Goal: Task Accomplishment & Management: Manage account settings

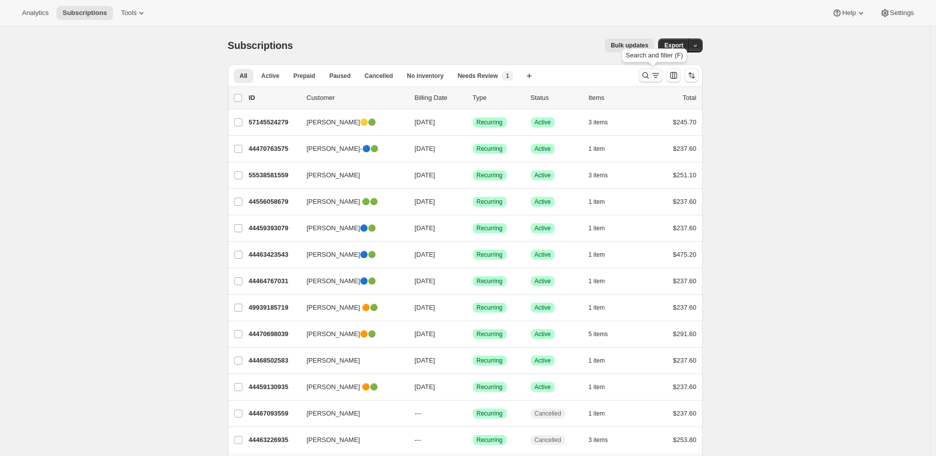
click at [643, 74] on icon "Search and filter results" at bounding box center [645, 75] width 10 height 10
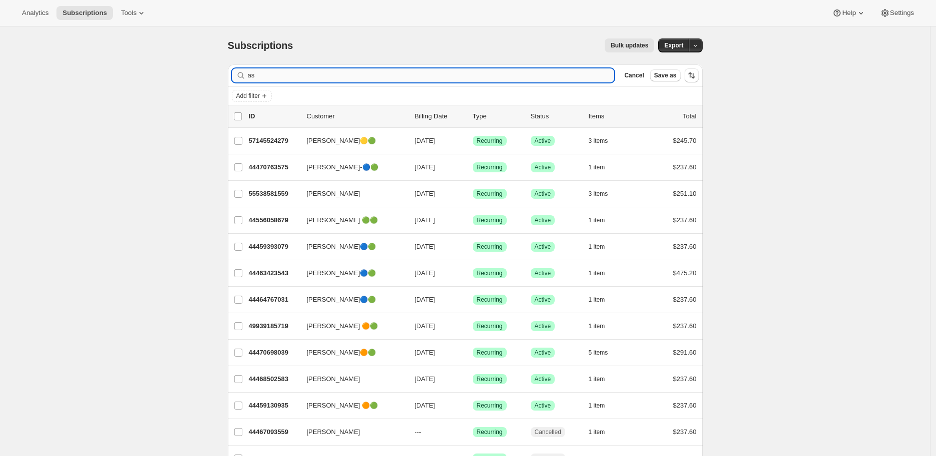
type input "a"
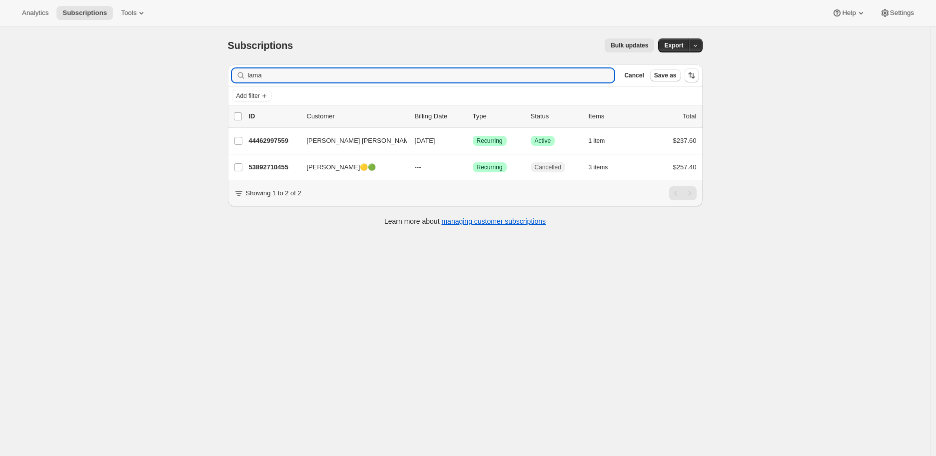
type input "lama"
click at [593, 75] on input "lama" at bounding box center [422, 75] width 349 height 14
click at [608, 74] on icon "button" at bounding box center [603, 75] width 10 height 10
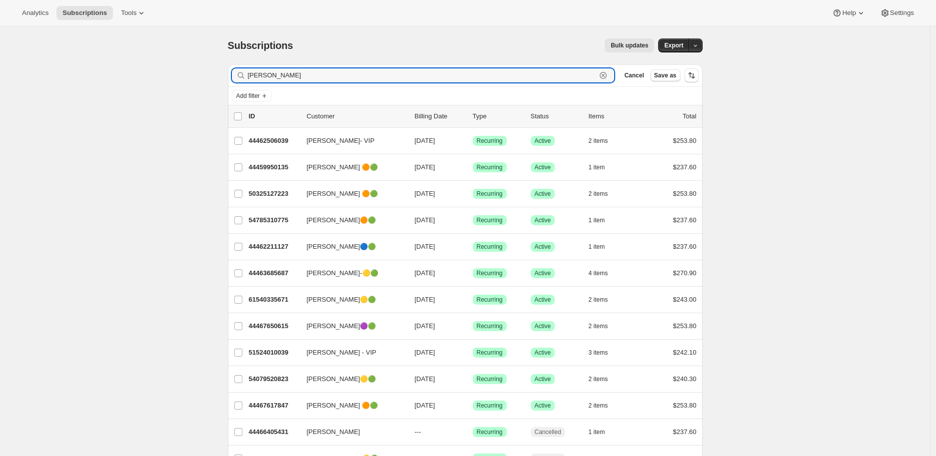
type input "[PERSON_NAME]"
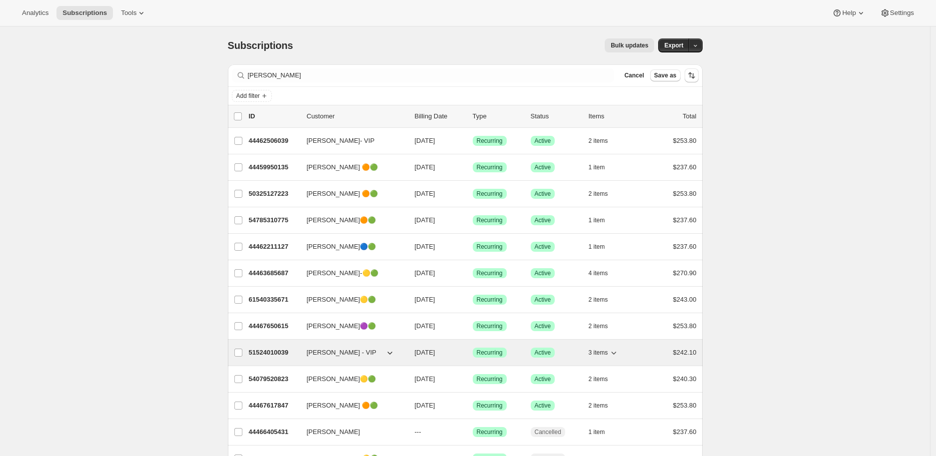
click at [275, 350] on p "51524010039" at bounding box center [274, 353] width 50 height 10
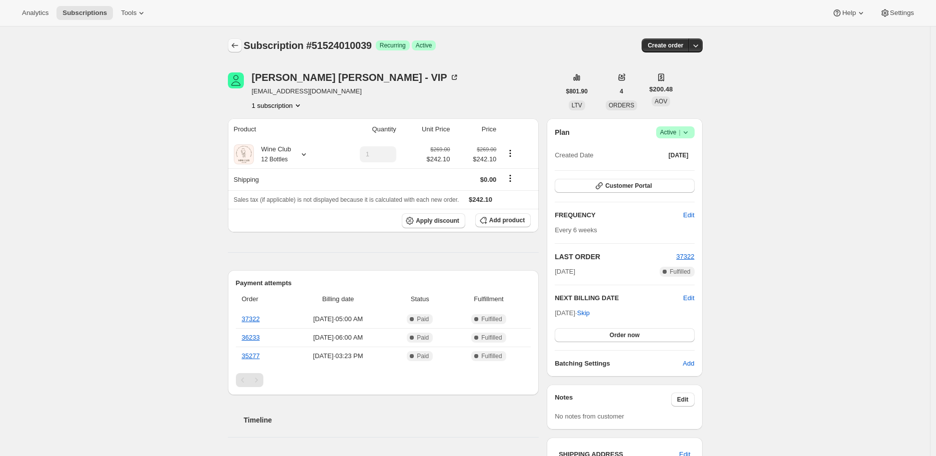
click at [240, 45] on icon "Subscriptions" at bounding box center [235, 45] width 10 height 10
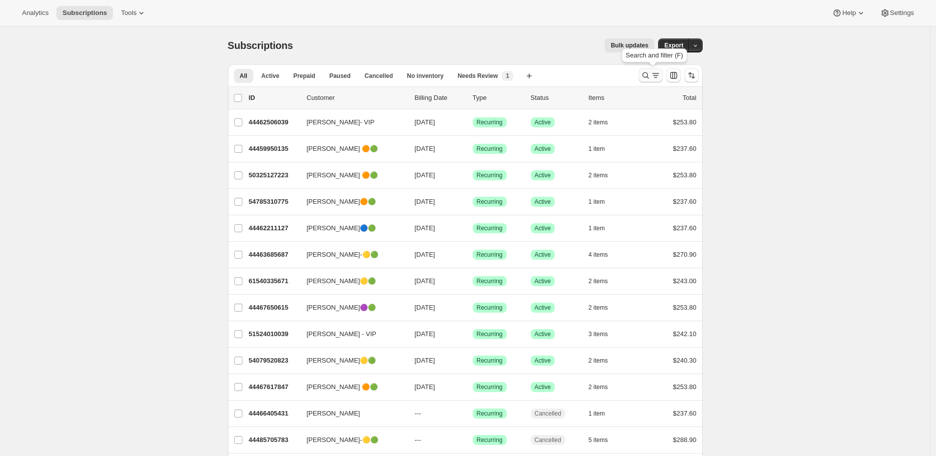
click at [644, 75] on icon "Search and filter results" at bounding box center [645, 75] width 10 height 10
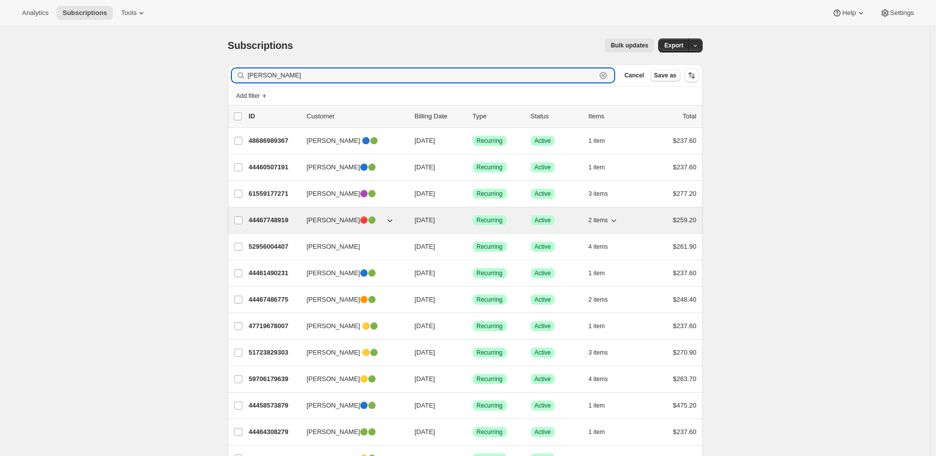
type input "[PERSON_NAME]"
click at [264, 218] on p "44467748919" at bounding box center [274, 220] width 50 height 10
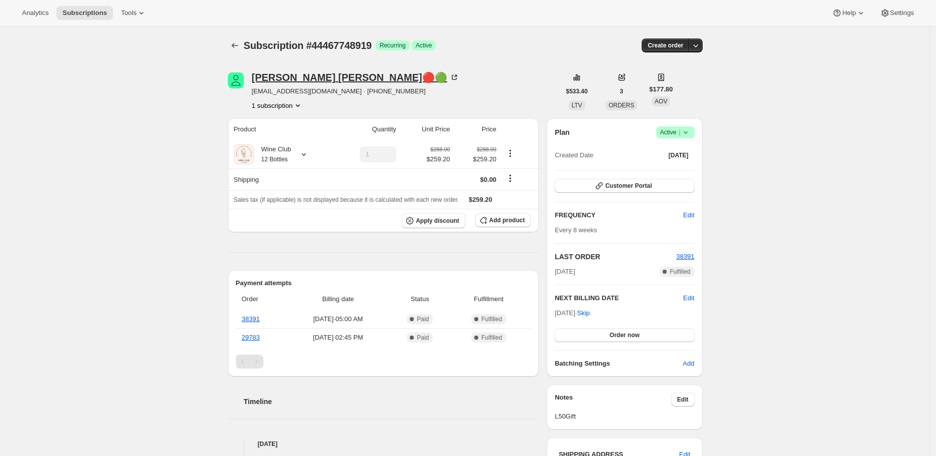
click at [449, 78] on icon at bounding box center [454, 77] width 10 height 10
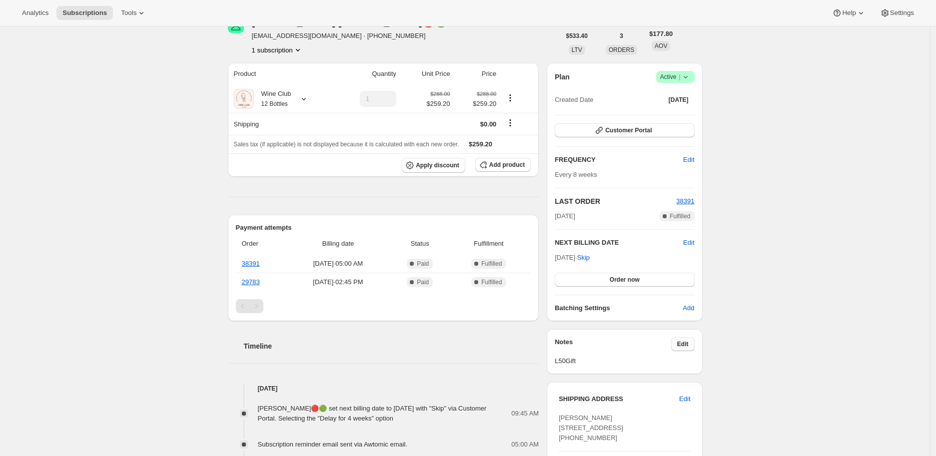
click at [681, 337] on button "Edit" at bounding box center [682, 344] width 23 height 14
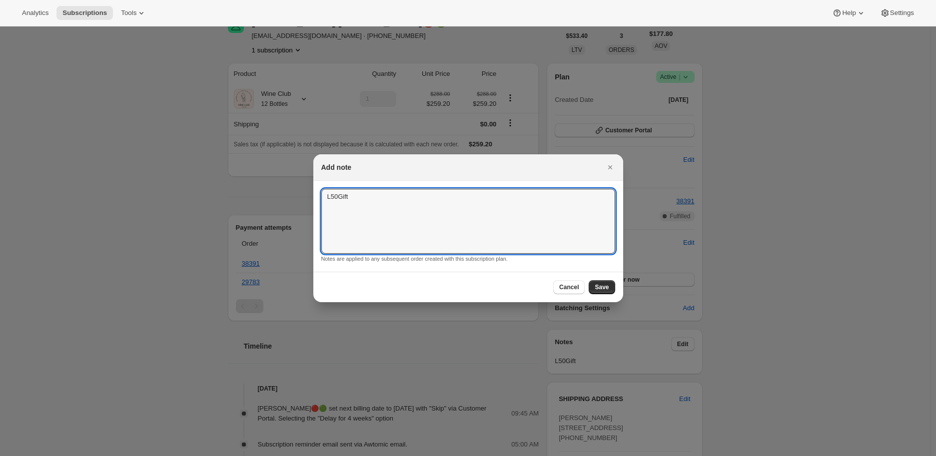
drag, startPoint x: 353, startPoint y: 193, endPoint x: 311, endPoint y: 195, distance: 42.0
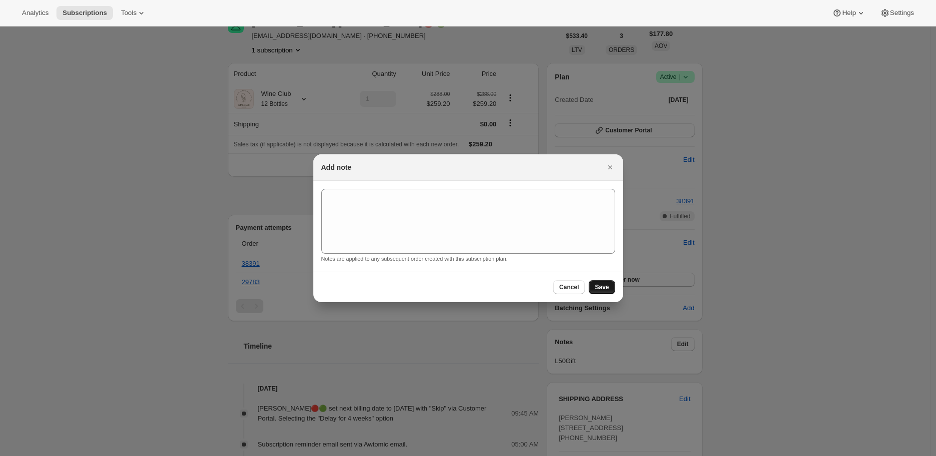
click at [605, 281] on button "Save" at bounding box center [602, 287] width 26 height 14
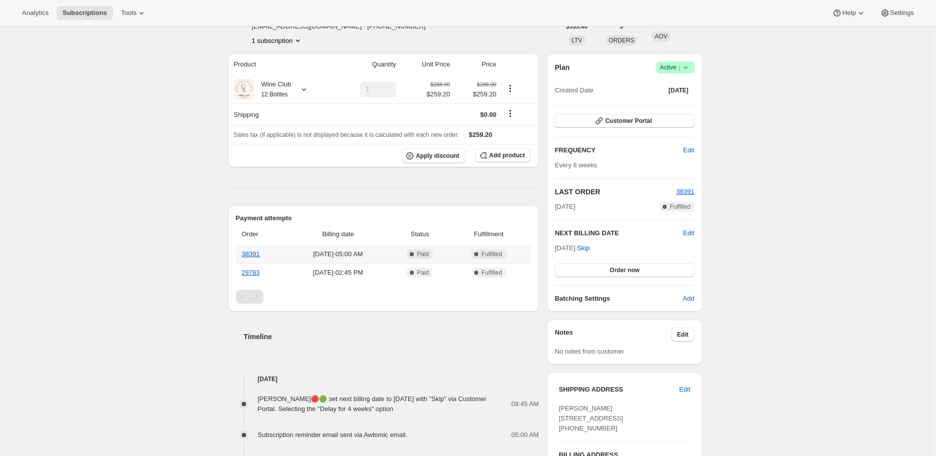
scroll to position [0, 0]
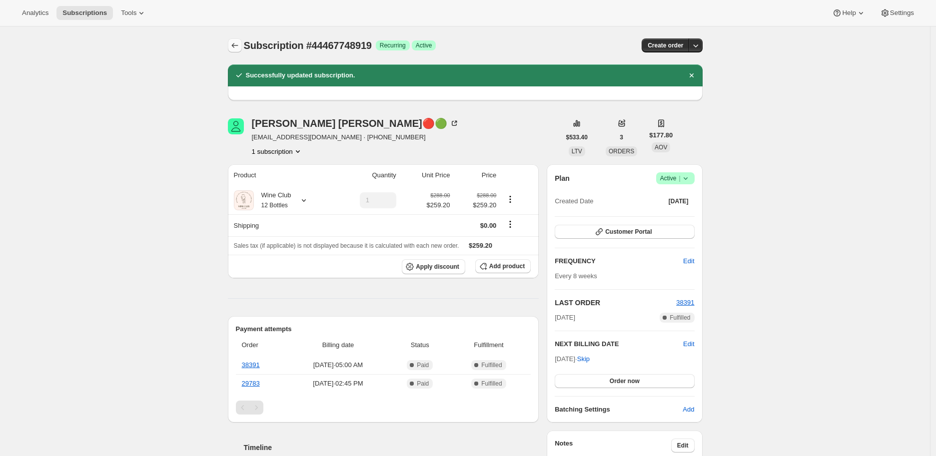
click at [237, 44] on icon "Subscriptions" at bounding box center [235, 45] width 10 height 10
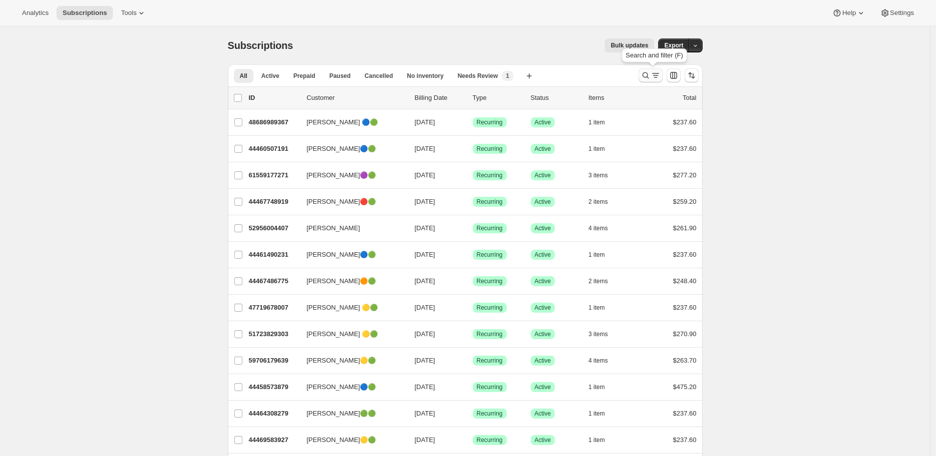
click at [645, 73] on icon "Search and filter results" at bounding box center [645, 75] width 10 height 10
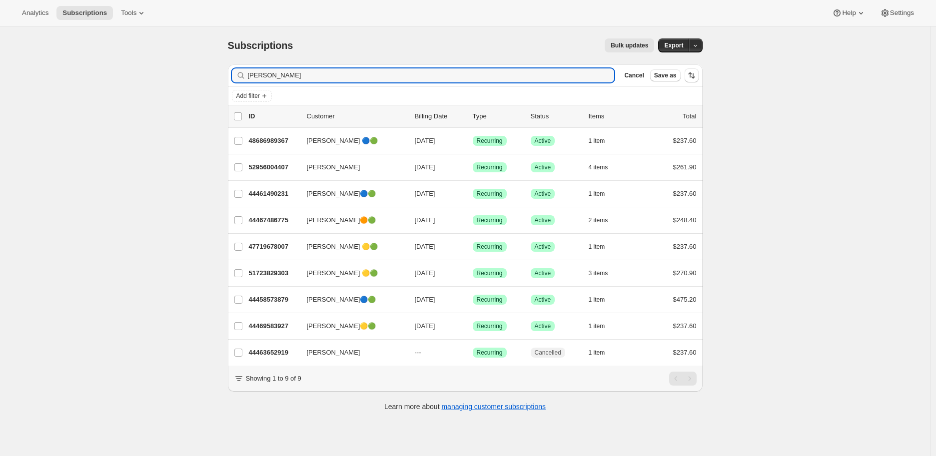
type input "[PERSON_NAME]"
click at [612, 77] on div "[PERSON_NAME]" at bounding box center [423, 75] width 383 height 14
drag, startPoint x: 611, startPoint y: 76, endPoint x: 292, endPoint y: 67, distance: 319.4
click at [606, 76] on icon "button" at bounding box center [603, 75] width 10 height 10
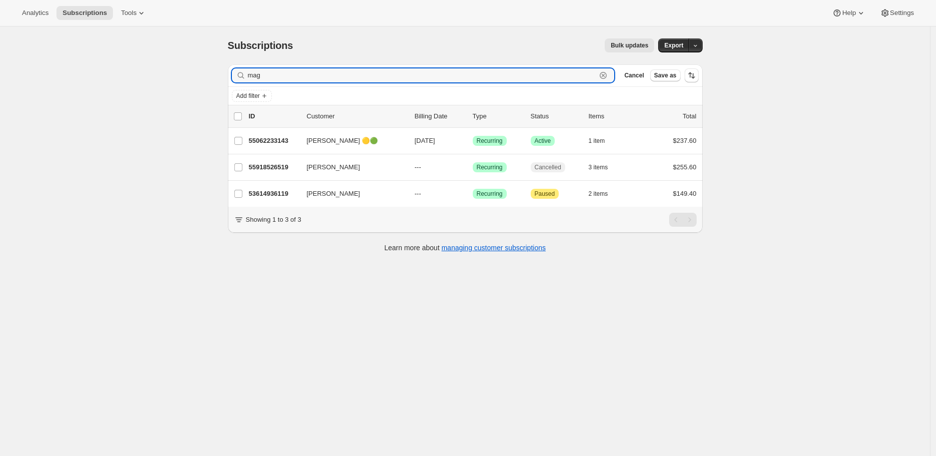
type input "mag"
click at [614, 75] on div "mag Clear" at bounding box center [423, 75] width 383 height 14
click at [608, 75] on icon "button" at bounding box center [603, 75] width 10 height 10
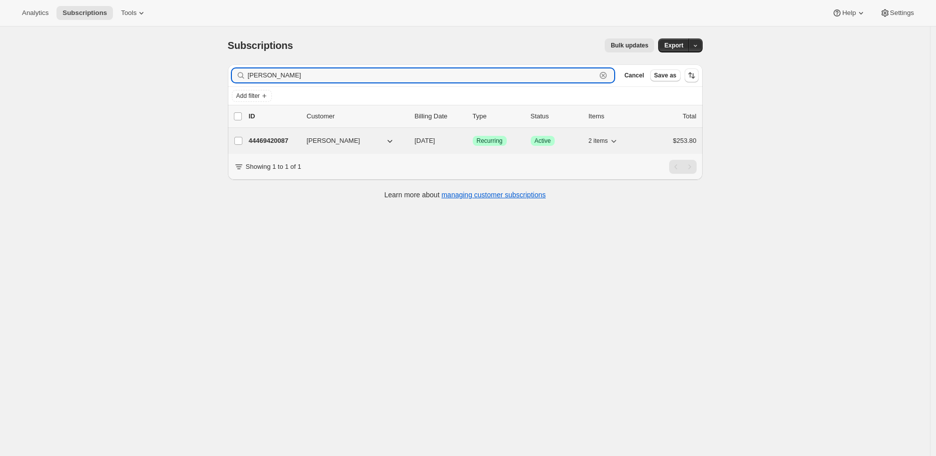
type input "[PERSON_NAME]"
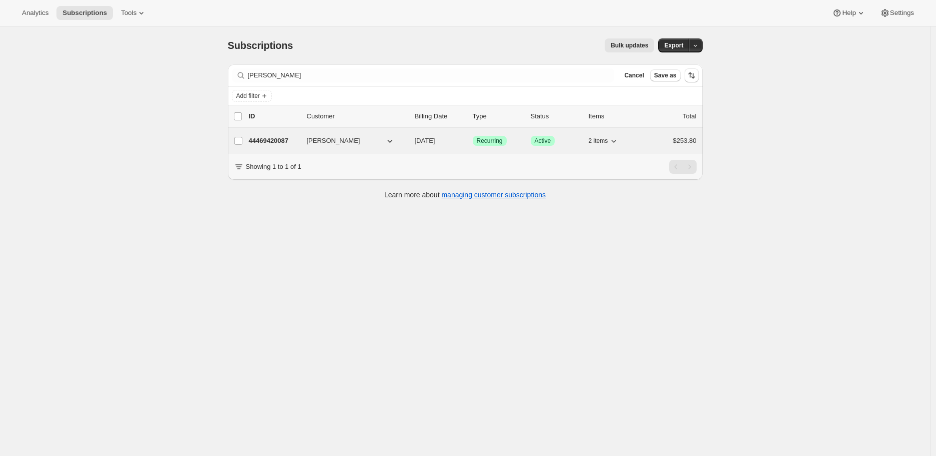
click at [270, 136] on p "44469420087" at bounding box center [274, 141] width 50 height 10
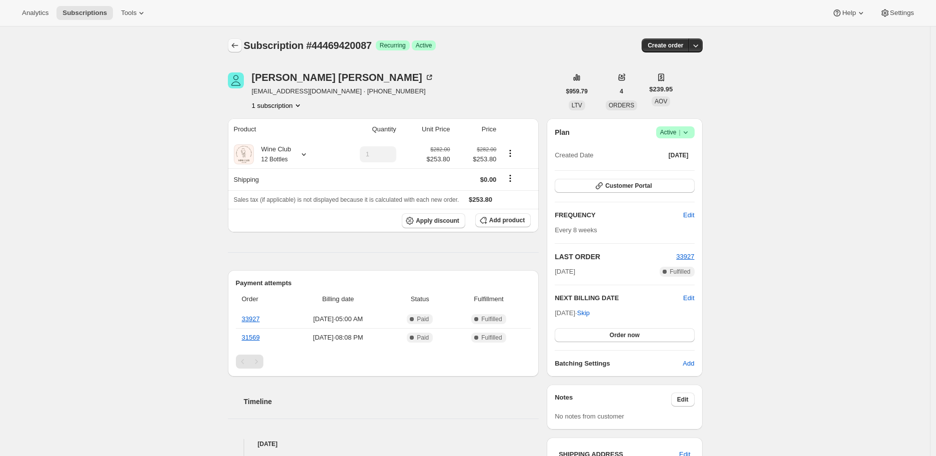
click at [235, 44] on icon "Subscriptions" at bounding box center [235, 45] width 10 height 10
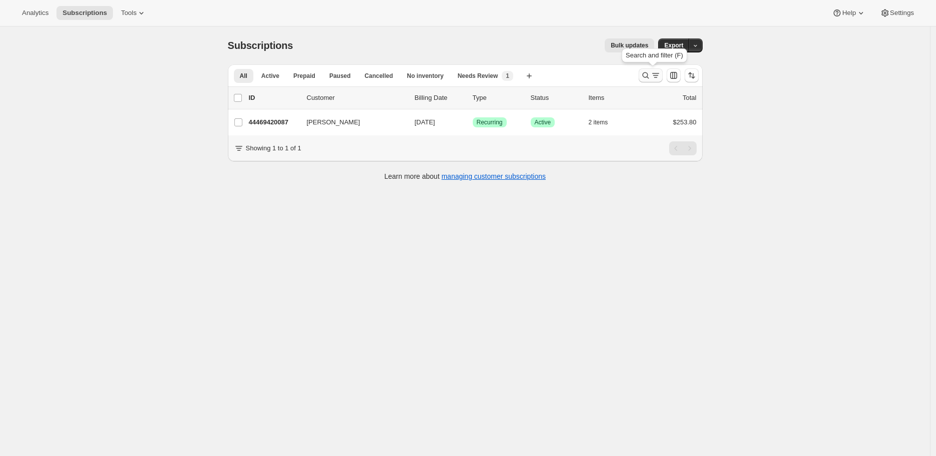
click at [646, 71] on icon "Search and filter results" at bounding box center [645, 75] width 10 height 10
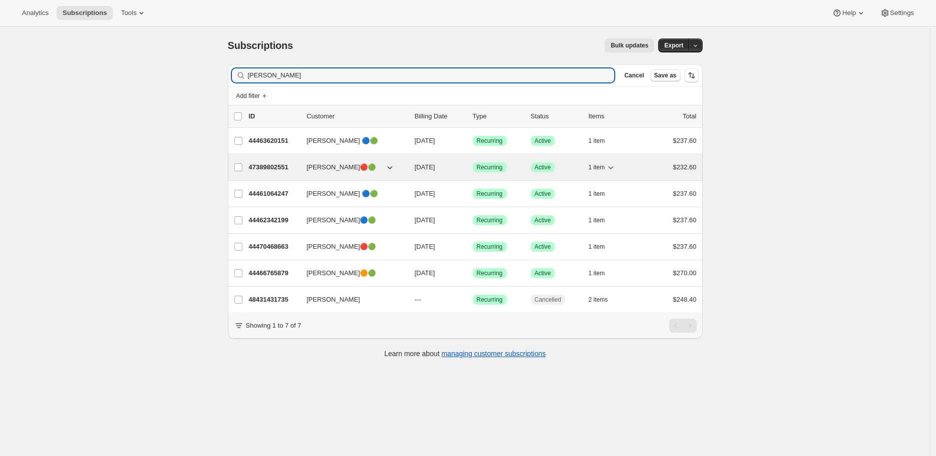
type input "[PERSON_NAME]"
click at [273, 164] on p "47389802551" at bounding box center [274, 167] width 50 height 10
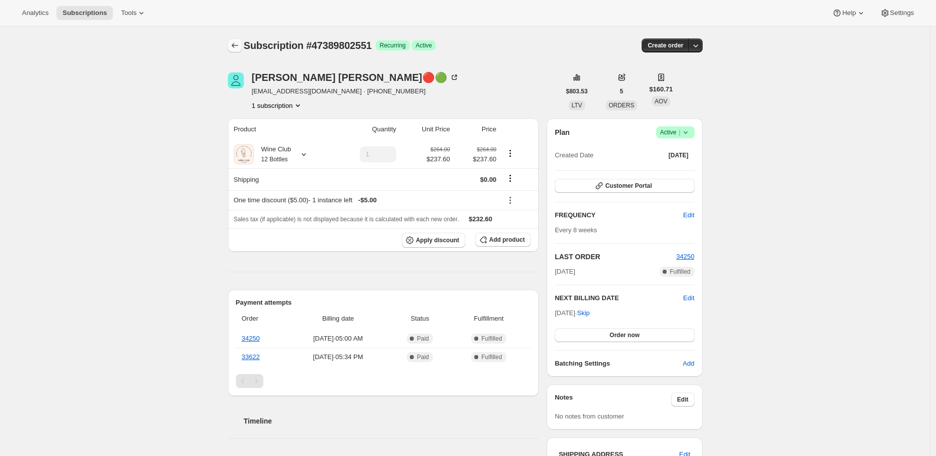
click at [233, 43] on icon "Subscriptions" at bounding box center [235, 45] width 10 height 10
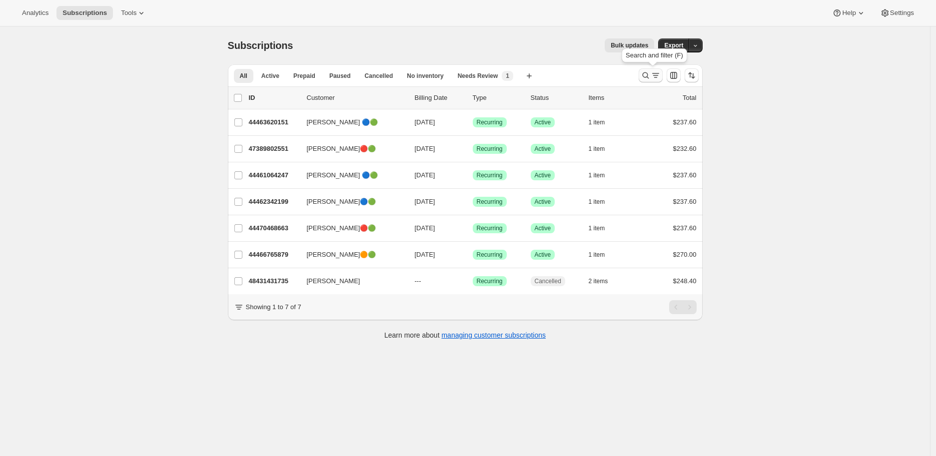
click at [646, 77] on icon "Search and filter results" at bounding box center [645, 75] width 6 height 6
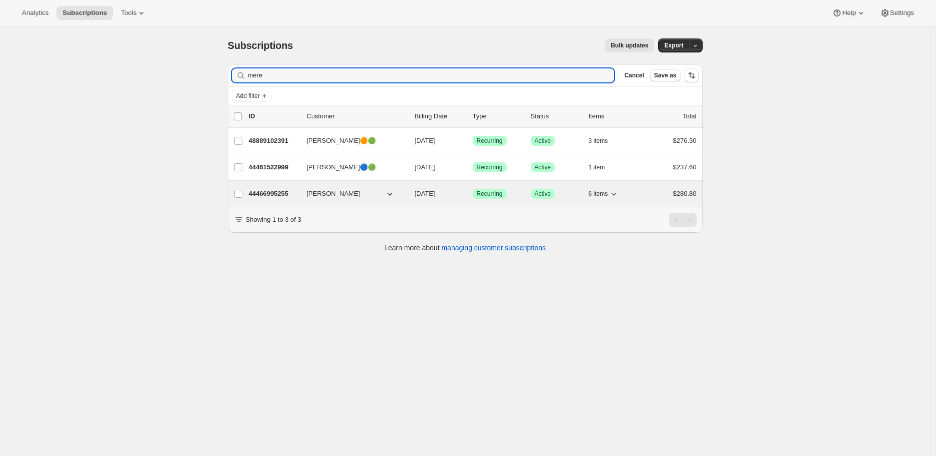
type input "mere"
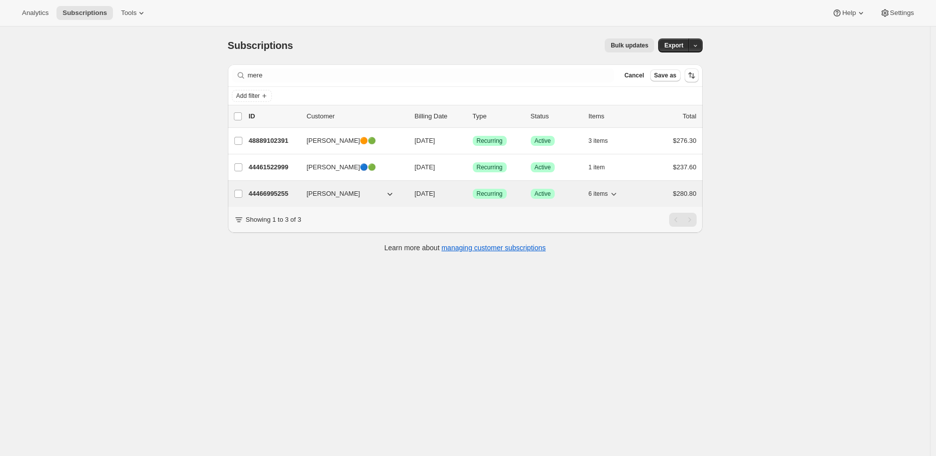
click at [275, 194] on p "44466995255" at bounding box center [274, 194] width 50 height 10
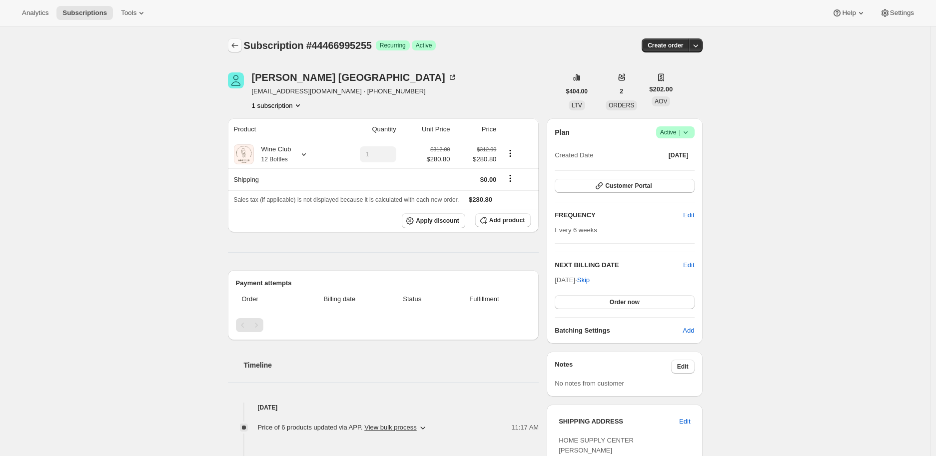
click at [234, 42] on icon "Subscriptions" at bounding box center [235, 45] width 10 height 10
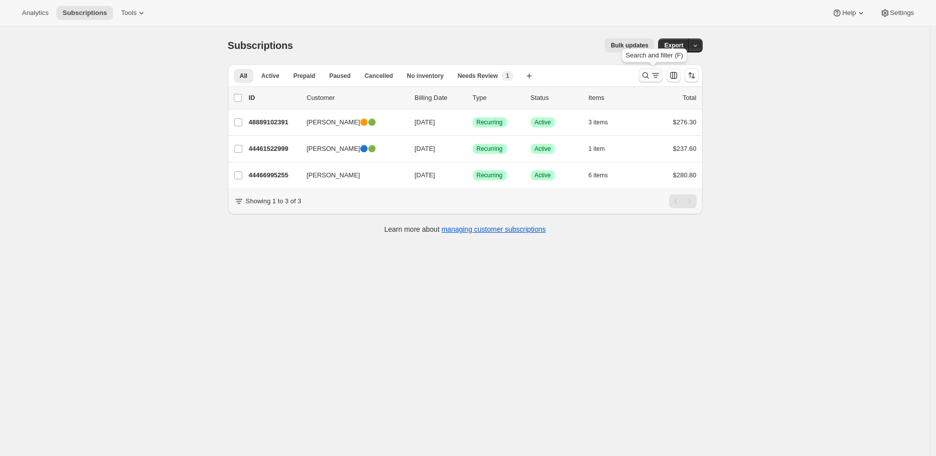
click at [644, 73] on icon "Search and filter results" at bounding box center [645, 75] width 10 height 10
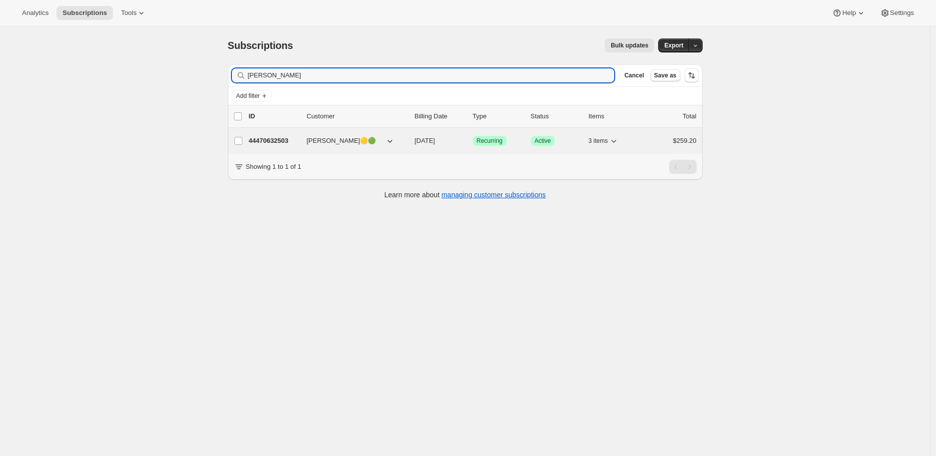
type input "[PERSON_NAME]"
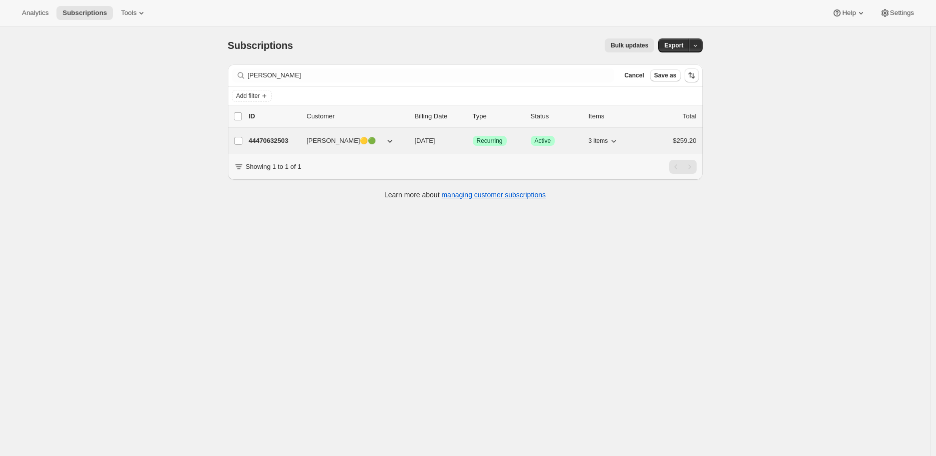
click at [260, 140] on p "44470632503" at bounding box center [274, 141] width 50 height 10
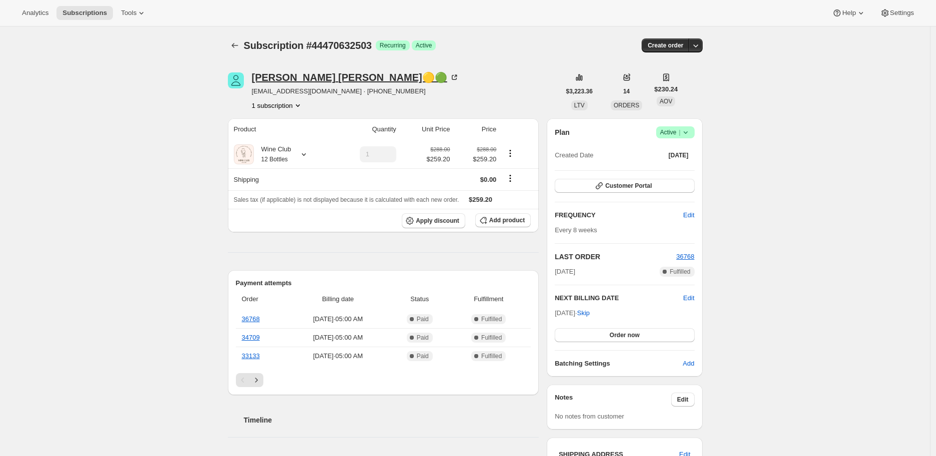
click at [449, 74] on icon at bounding box center [454, 77] width 10 height 10
click at [235, 46] on icon "Subscriptions" at bounding box center [234, 45] width 6 height 5
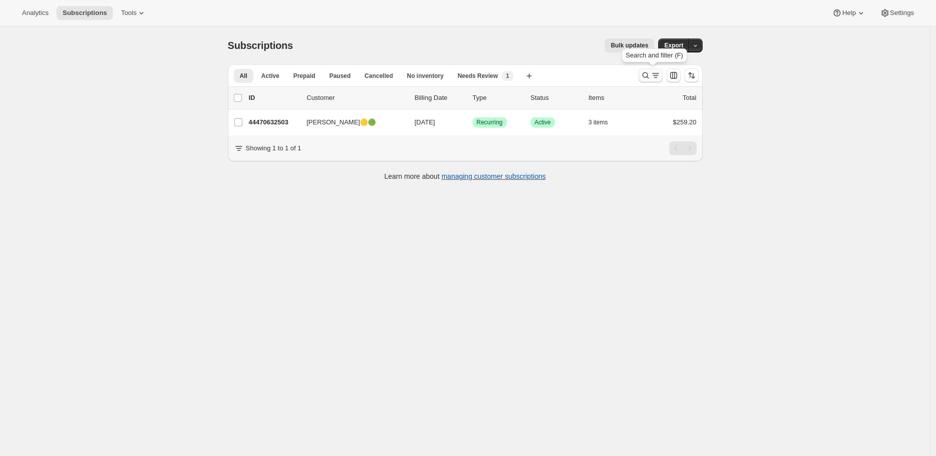
click at [642, 72] on icon "Search and filter results" at bounding box center [645, 75] width 10 height 10
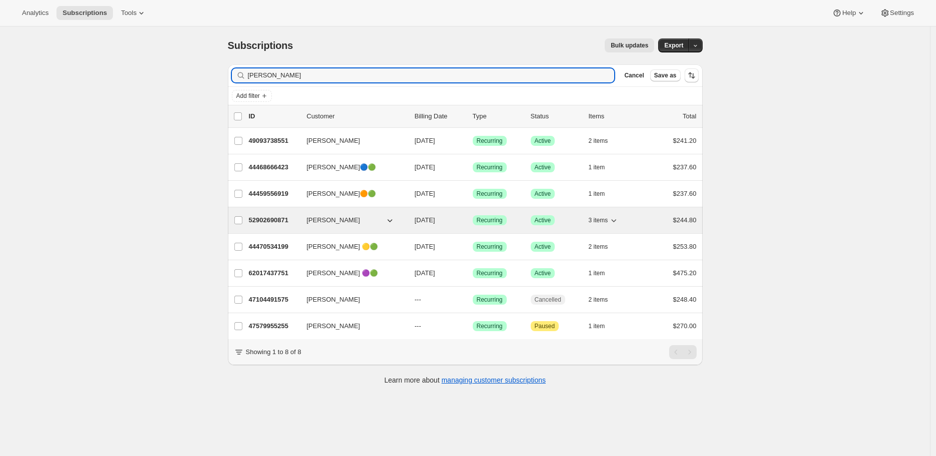
type input "[PERSON_NAME]"
click at [276, 220] on p "52902690871" at bounding box center [274, 220] width 50 height 10
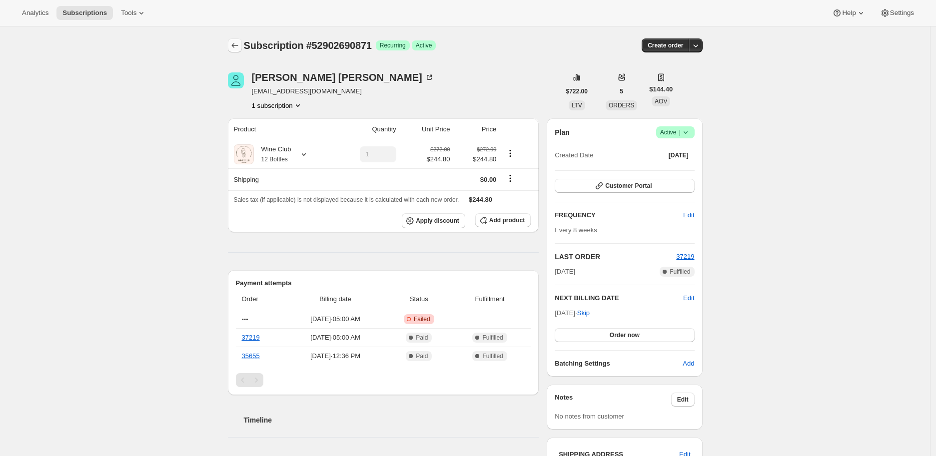
click at [237, 39] on button "Subscriptions" at bounding box center [235, 45] width 14 height 14
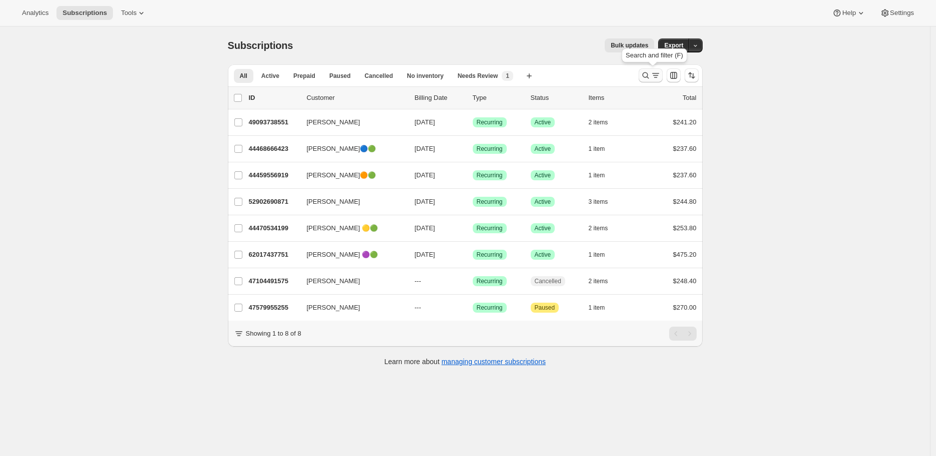
click at [647, 75] on icon "Search and filter results" at bounding box center [645, 75] width 10 height 10
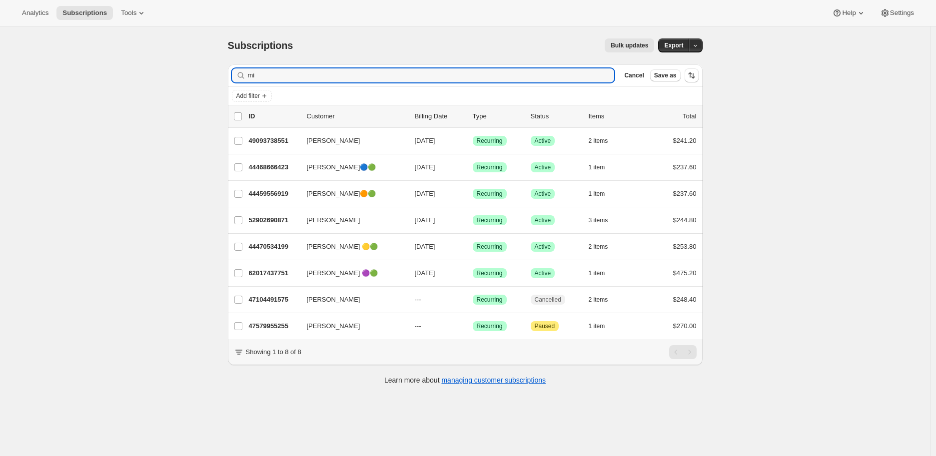
type input "m"
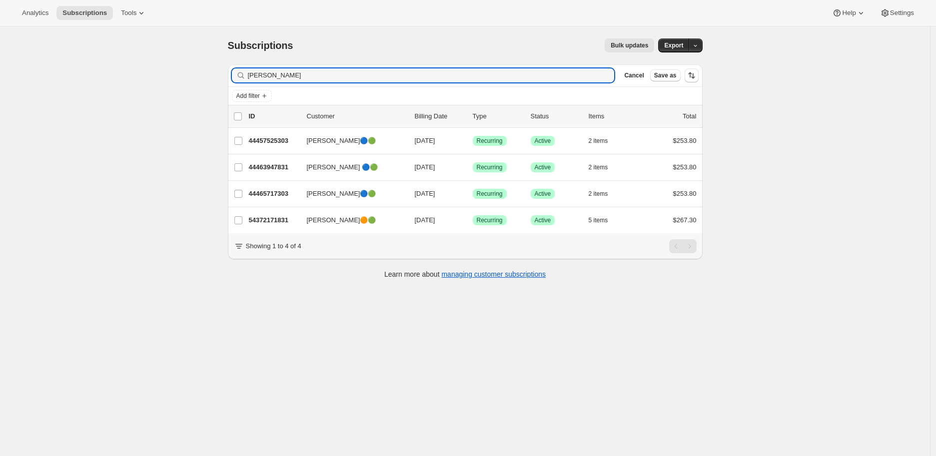
type input "[PERSON_NAME]"
click at [595, 75] on input "[PERSON_NAME]" at bounding box center [422, 75] width 349 height 14
click at [606, 76] on icon "button" at bounding box center [602, 75] width 7 height 7
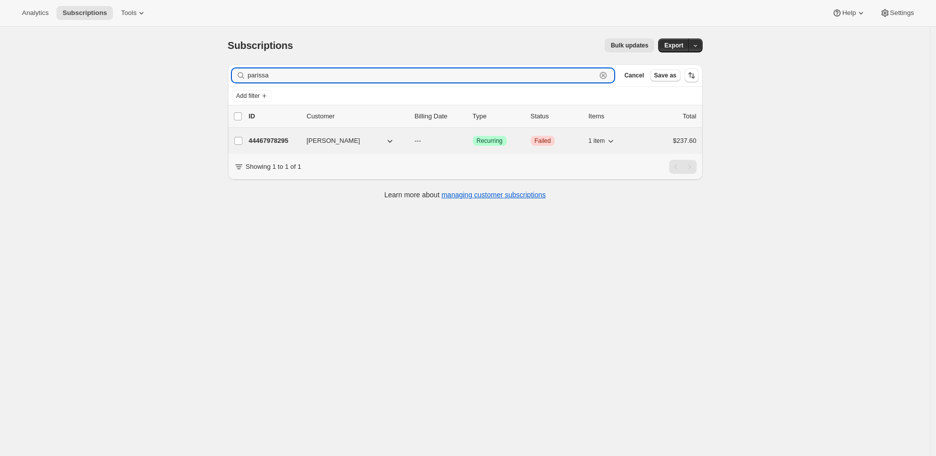
type input "parissa"
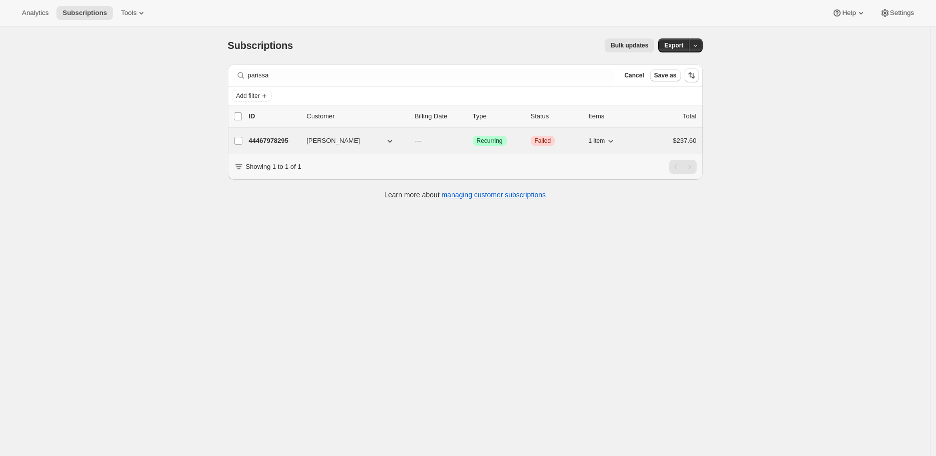
click at [277, 137] on p "44467978295" at bounding box center [274, 141] width 50 height 10
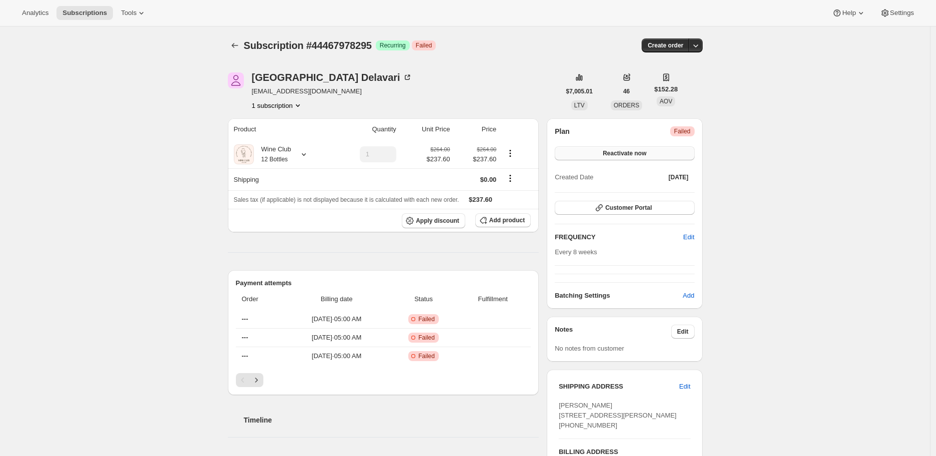
click at [630, 150] on span "Reactivate now" at bounding box center [623, 153] width 43 height 8
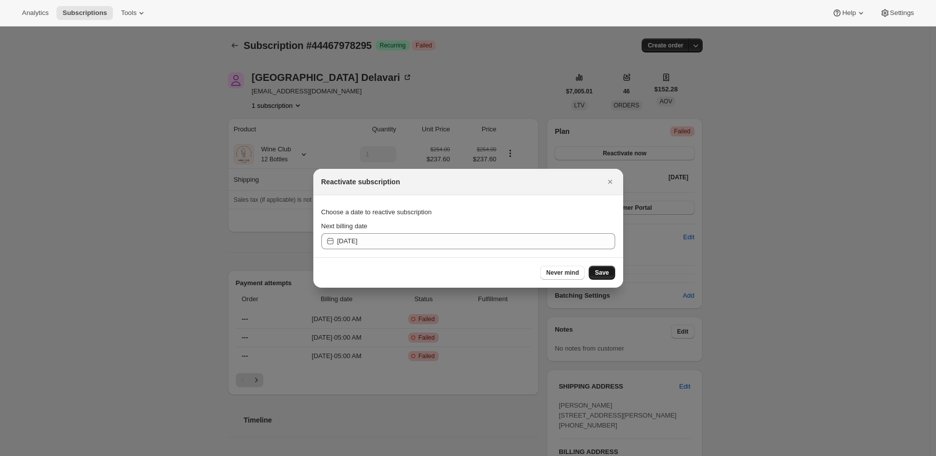
click at [602, 274] on span "Save" at bounding box center [602, 273] width 14 height 8
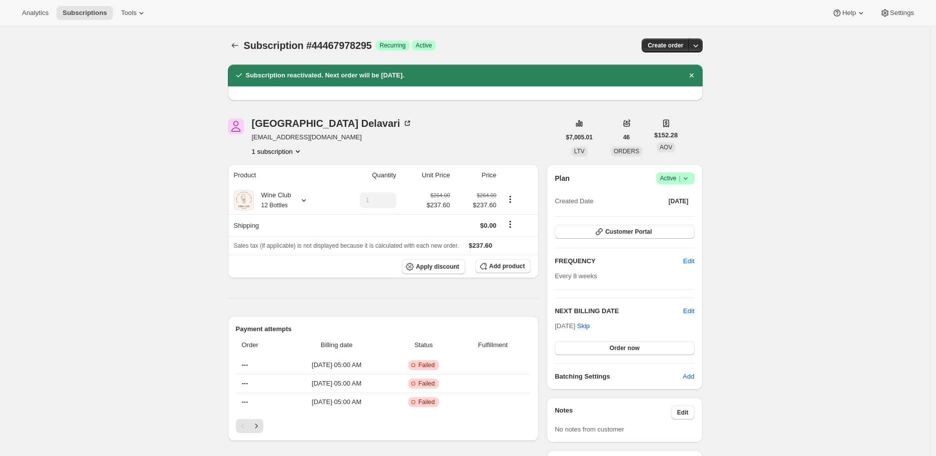
click at [693, 176] on span "Success Active |" at bounding box center [675, 178] width 38 height 12
click at [680, 211] on span "Cancel subscription" at bounding box center [678, 214] width 56 height 7
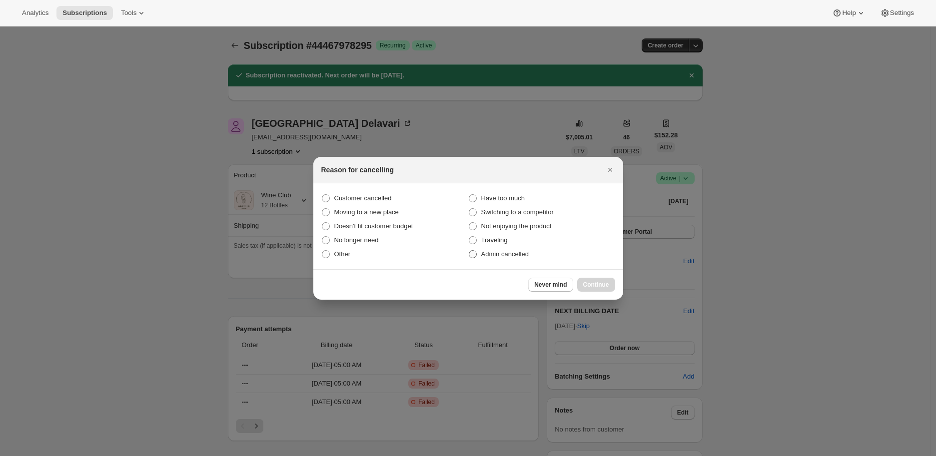
click at [473, 252] on span ":r43s:" at bounding box center [473, 254] width 8 height 8
click at [469, 251] on input "Admin cancelled" at bounding box center [469, 250] width 0 height 0
radio input "true"
click at [603, 281] on span "Continue" at bounding box center [596, 285] width 26 height 8
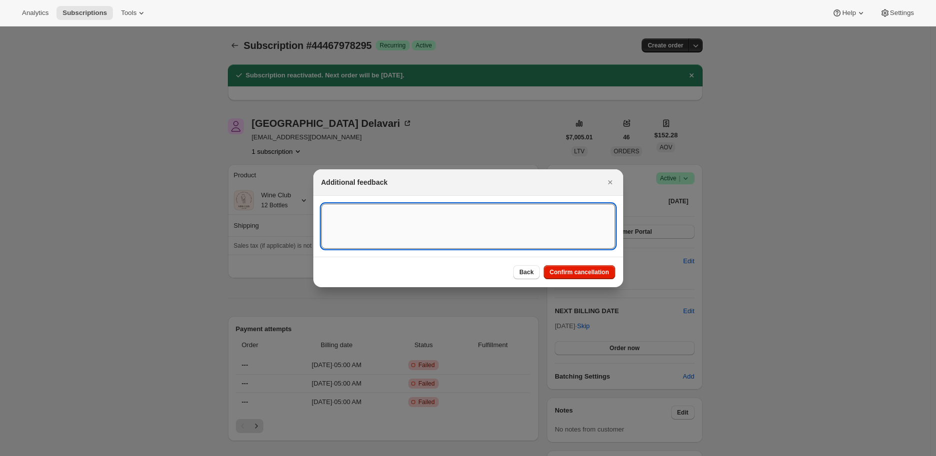
click at [404, 227] on textarea ":r43s:" at bounding box center [468, 226] width 294 height 45
type textarea "Payment failed"
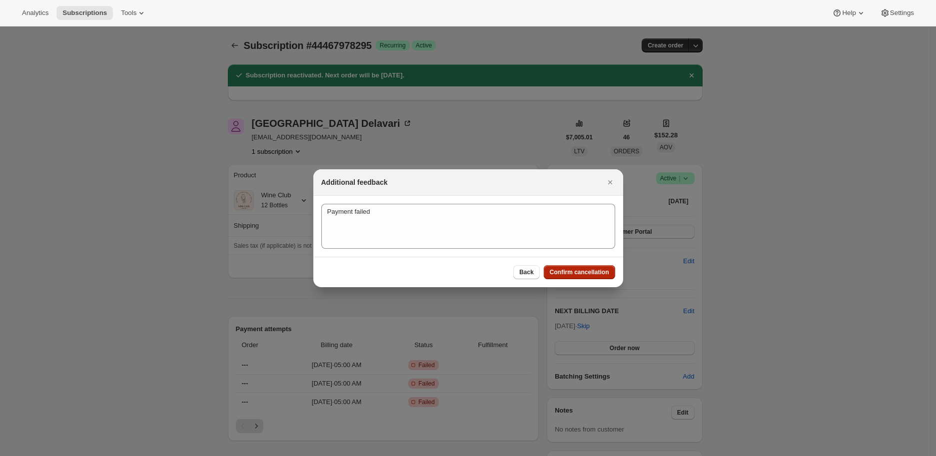
click at [577, 270] on span "Confirm cancellation" at bounding box center [579, 272] width 59 height 8
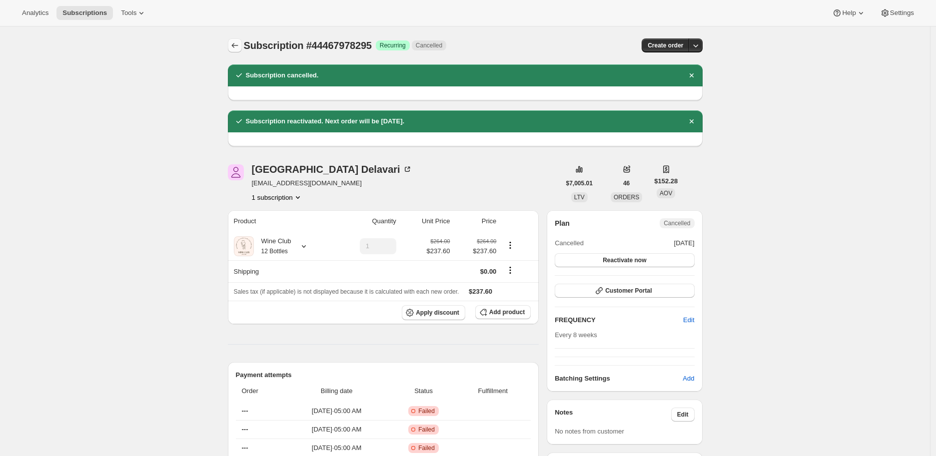
click at [236, 44] on icon "Subscriptions" at bounding box center [234, 45] width 6 height 5
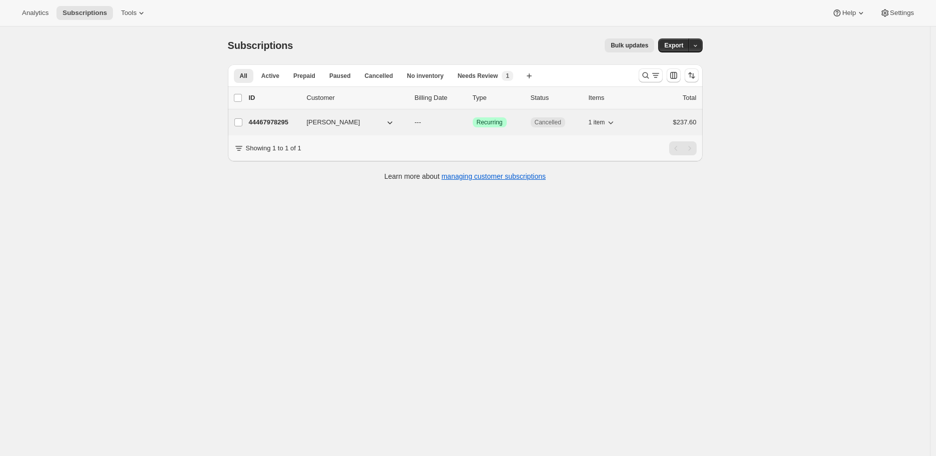
click at [278, 121] on p "44467978295" at bounding box center [274, 122] width 50 height 10
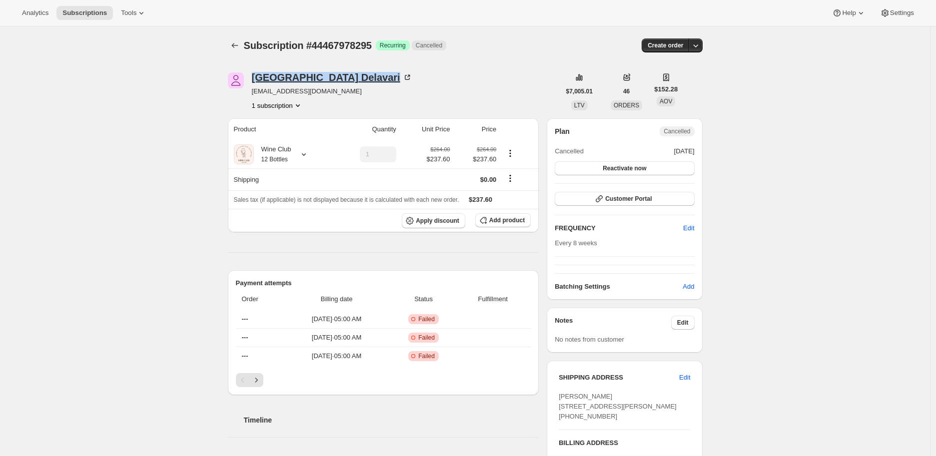
drag, startPoint x: 249, startPoint y: 77, endPoint x: 328, endPoint y: 77, distance: 79.4
click at [328, 77] on div "[PERSON_NAME] [EMAIL_ADDRESS][DOMAIN_NAME] 1 subscription" at bounding box center [394, 91] width 332 height 38
copy div "[PERSON_NAME]"
click at [237, 42] on icon "Subscriptions" at bounding box center [235, 45] width 10 height 10
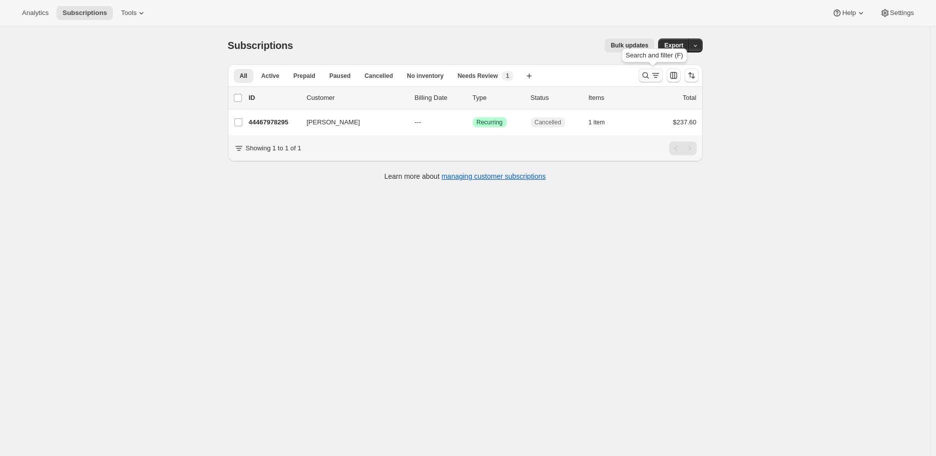
click at [648, 74] on icon "Search and filter results" at bounding box center [645, 75] width 10 height 10
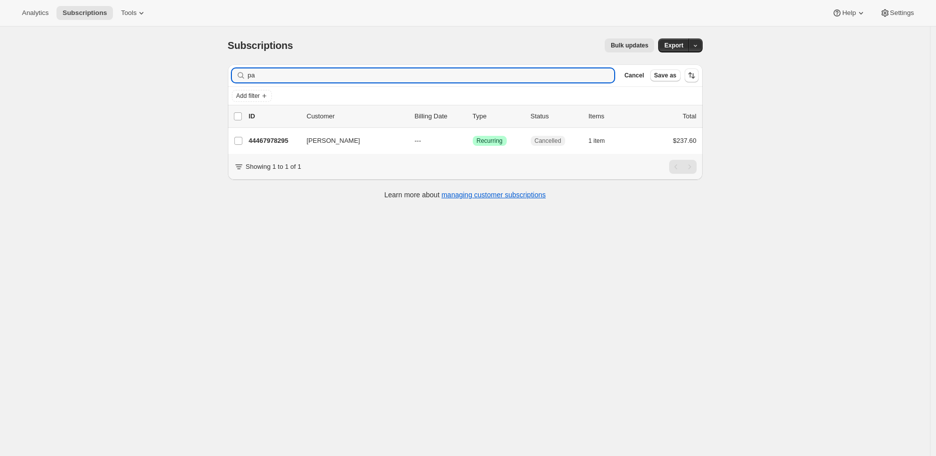
type input "p"
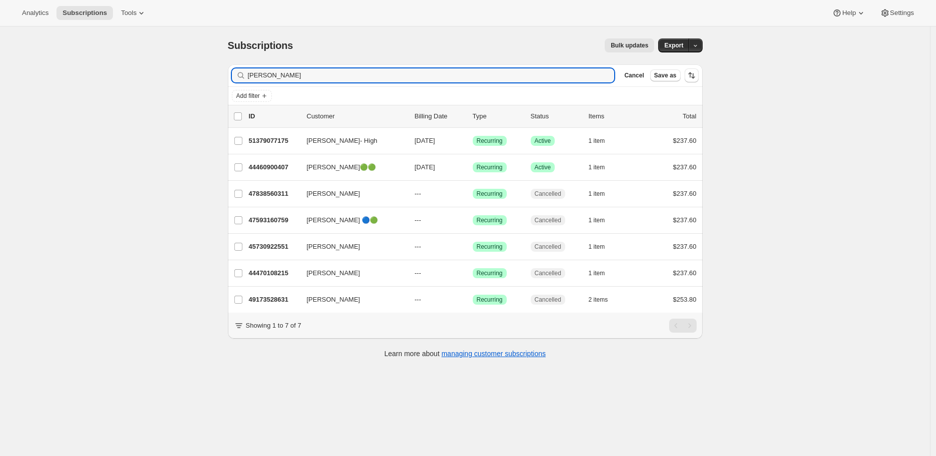
type input "[PERSON_NAME]"
drag, startPoint x: 608, startPoint y: 74, endPoint x: 302, endPoint y: 75, distance: 306.2
click at [605, 74] on icon "button" at bounding box center [602, 75] width 3 height 3
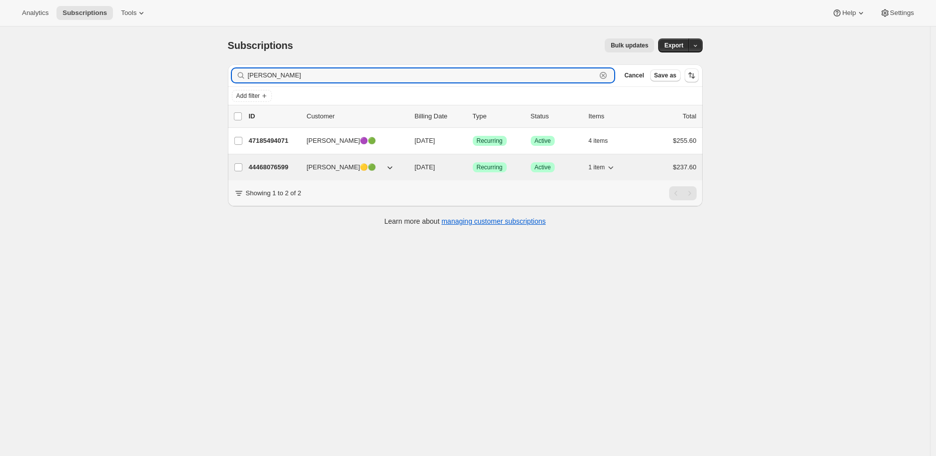
type input "[PERSON_NAME]"
click at [276, 164] on p "44468076599" at bounding box center [274, 167] width 50 height 10
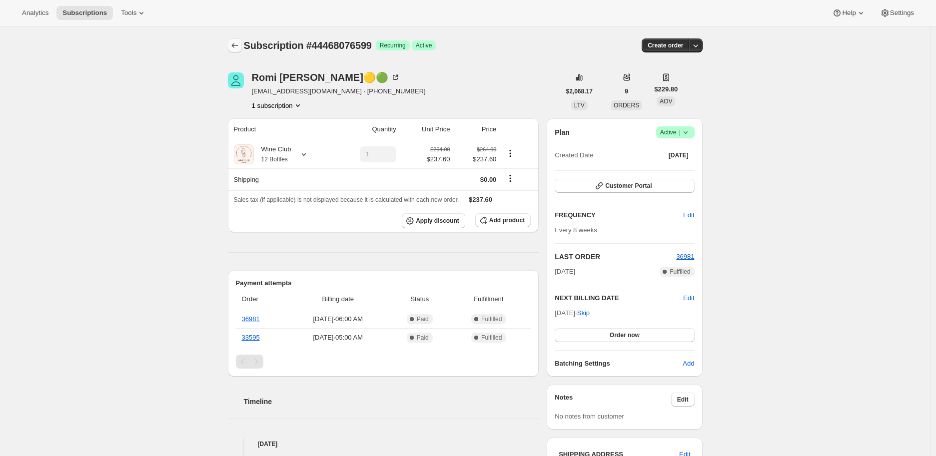
click at [237, 45] on icon "Subscriptions" at bounding box center [234, 45] width 6 height 5
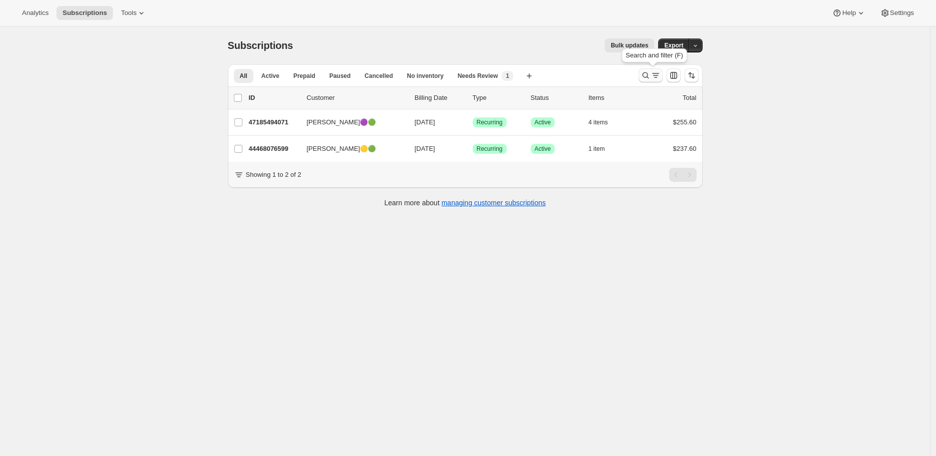
click at [650, 72] on icon "Search and filter results" at bounding box center [645, 75] width 10 height 10
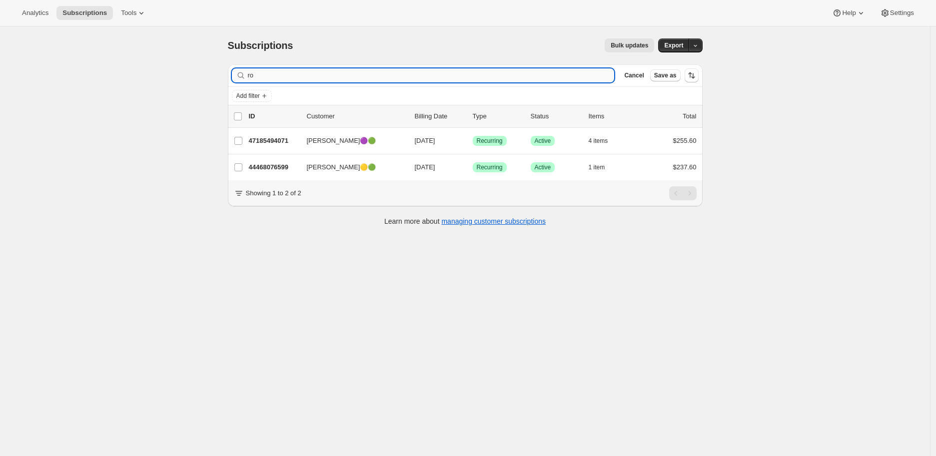
type input "r"
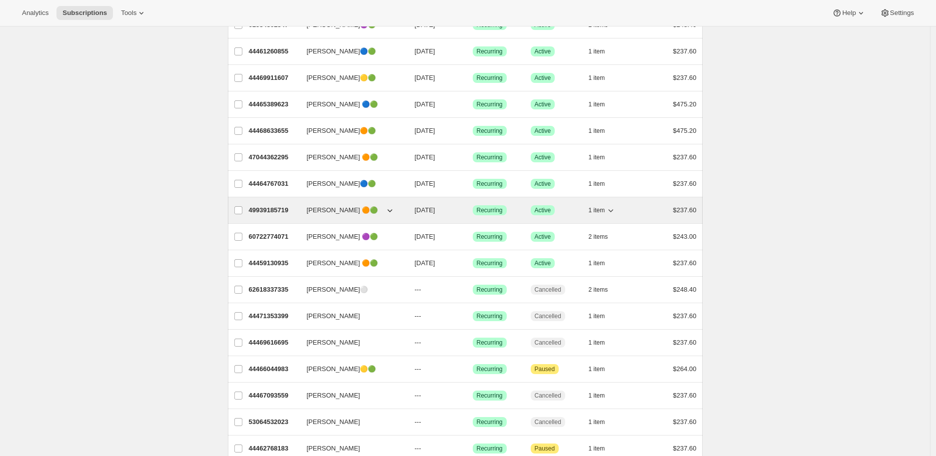
scroll to position [277, 0]
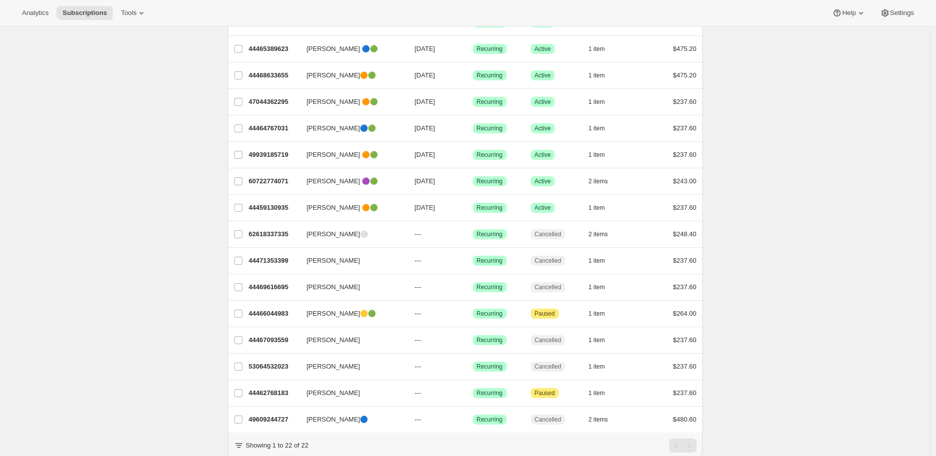
type input "sha"
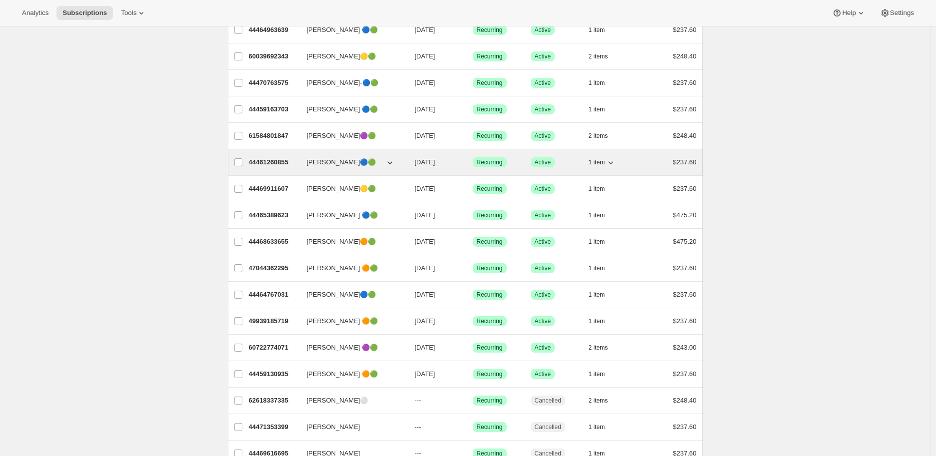
scroll to position [0, 0]
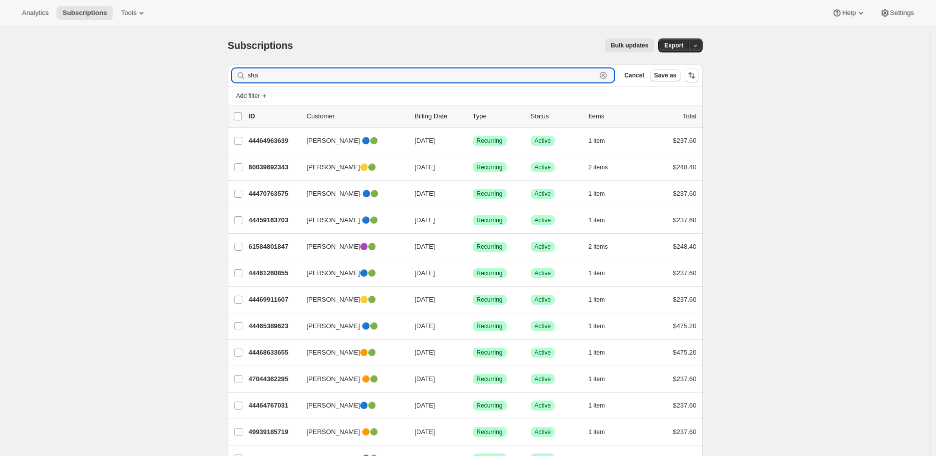
click at [603, 77] on div "sha Clear" at bounding box center [423, 75] width 383 height 14
click at [608, 76] on icon "button" at bounding box center [603, 75] width 10 height 10
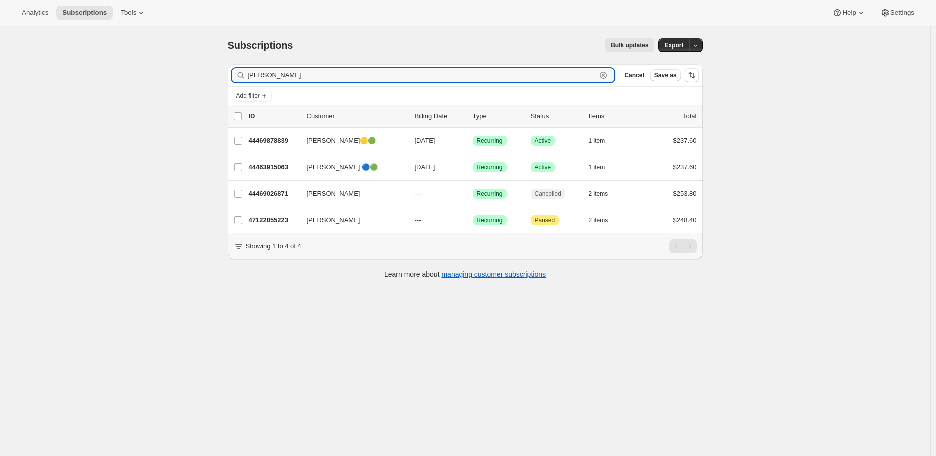
type input "[PERSON_NAME]"
click at [610, 74] on div "[PERSON_NAME]" at bounding box center [423, 75] width 383 height 14
click at [608, 75] on icon "button" at bounding box center [603, 75] width 10 height 10
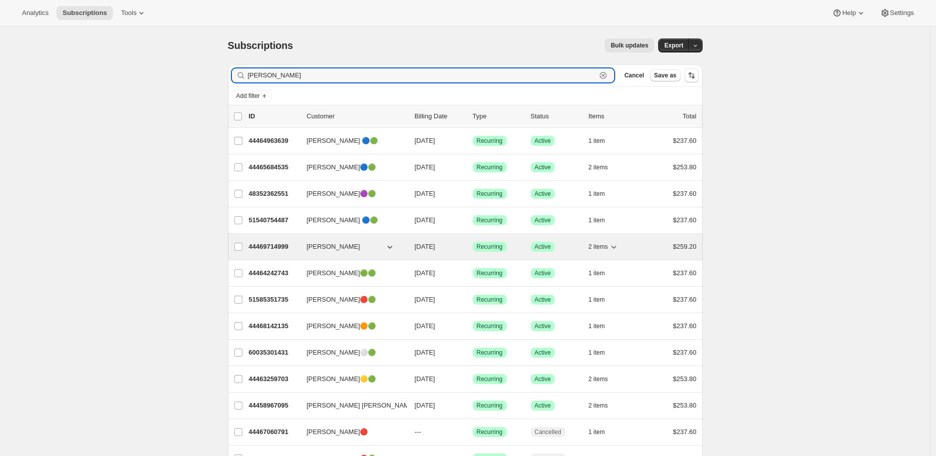
type input "[PERSON_NAME]"
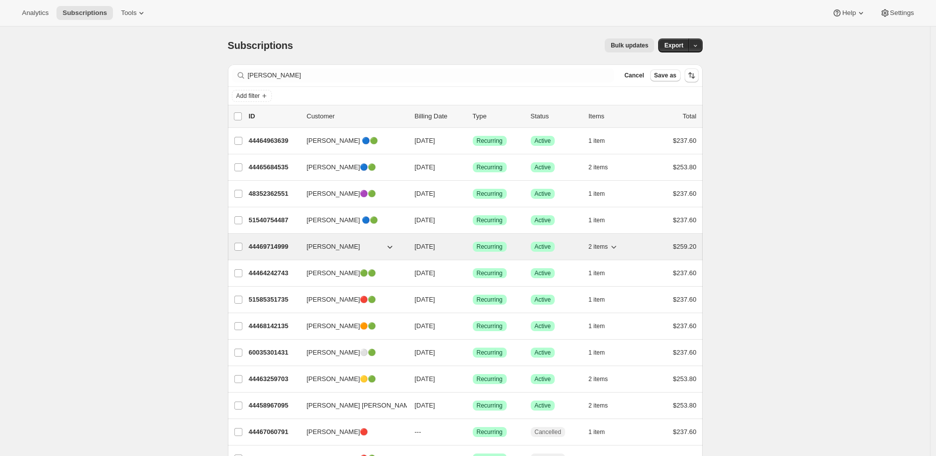
click at [272, 246] on p "44469714999" at bounding box center [274, 247] width 50 height 10
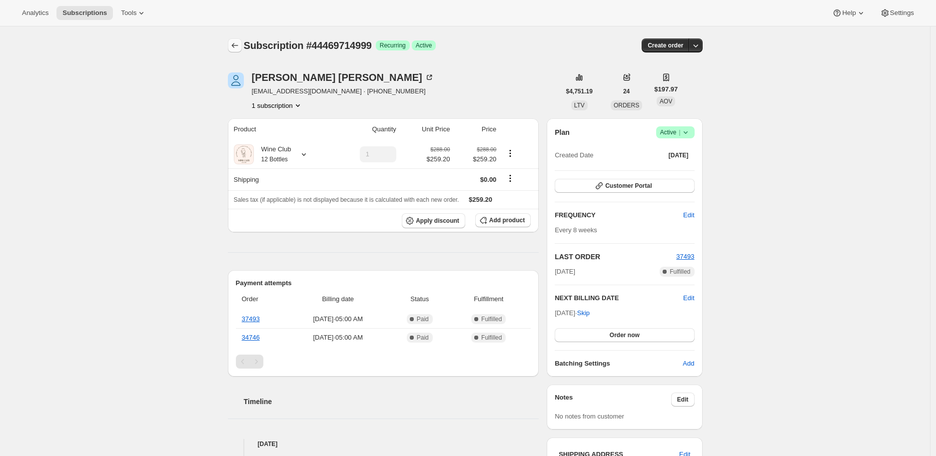
click at [235, 46] on icon "Subscriptions" at bounding box center [235, 45] width 10 height 10
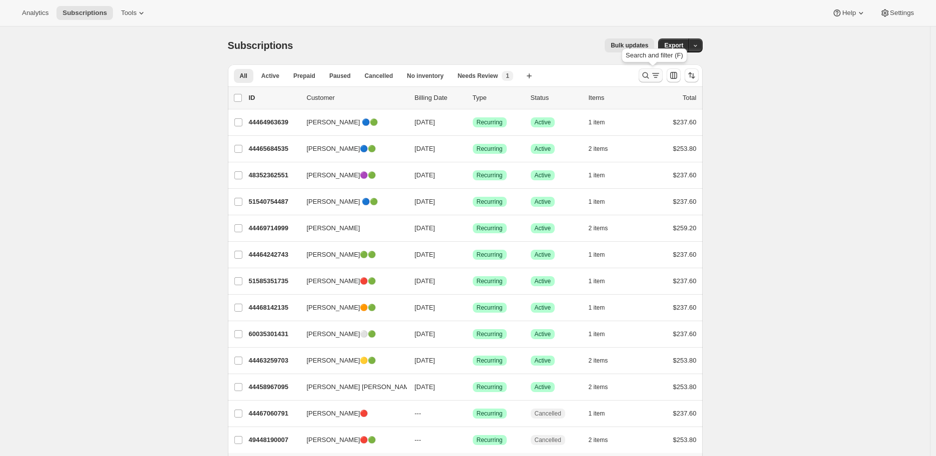
click at [645, 73] on icon "Search and filter results" at bounding box center [645, 75] width 10 height 10
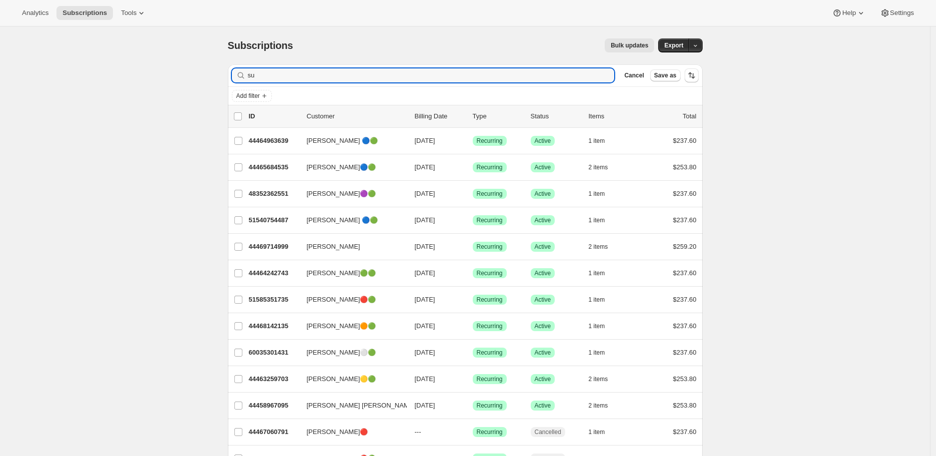
type input "s"
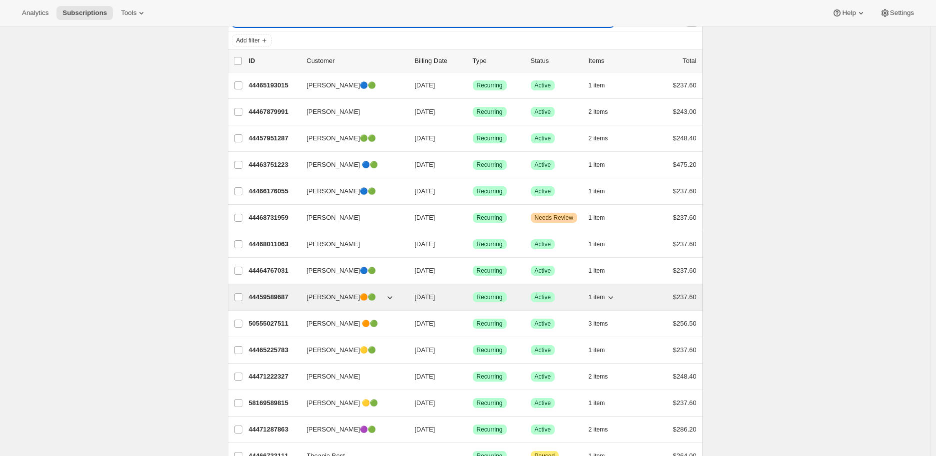
scroll to position [111, 0]
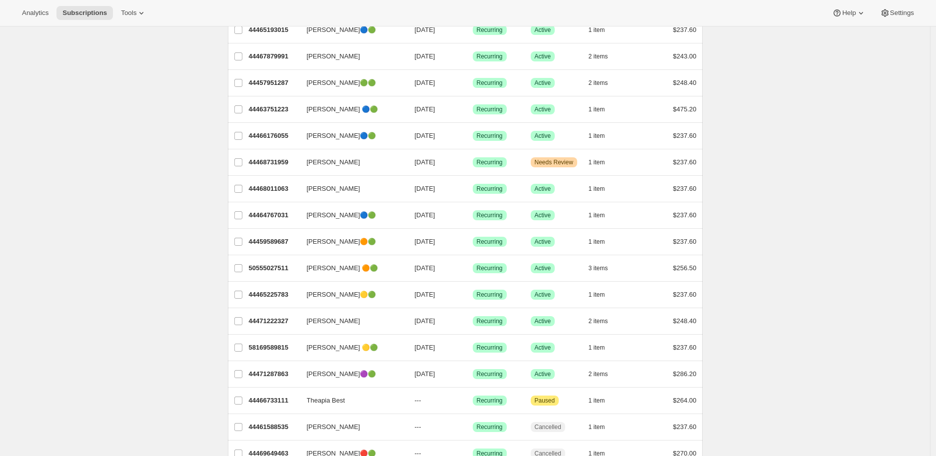
type input "the"
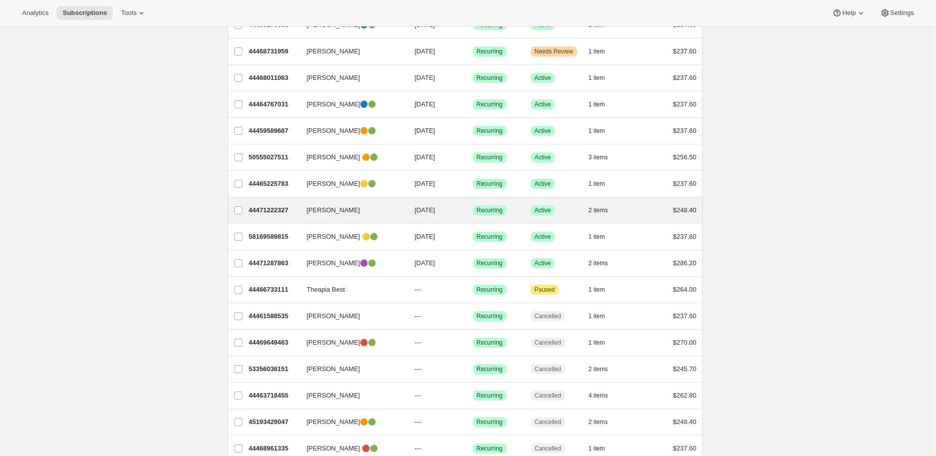
scroll to position [166, 0]
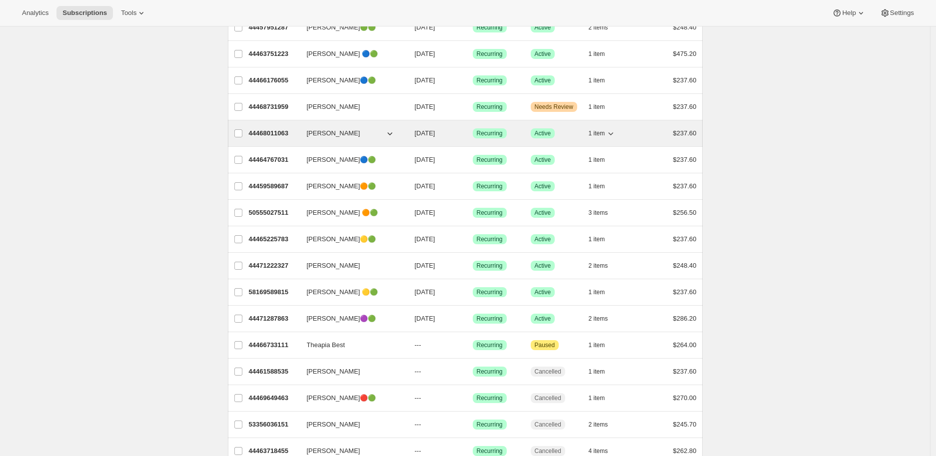
click at [266, 130] on p "44468011063" at bounding box center [274, 133] width 50 height 10
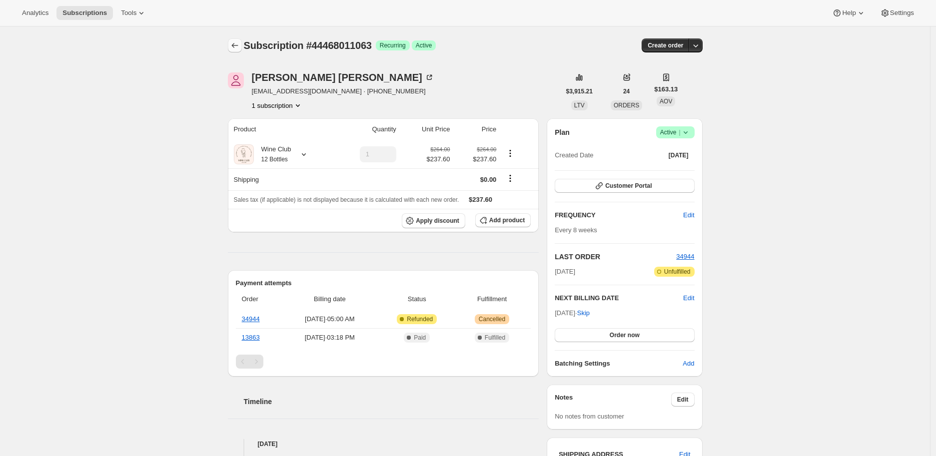
click at [235, 43] on icon "Subscriptions" at bounding box center [235, 45] width 10 height 10
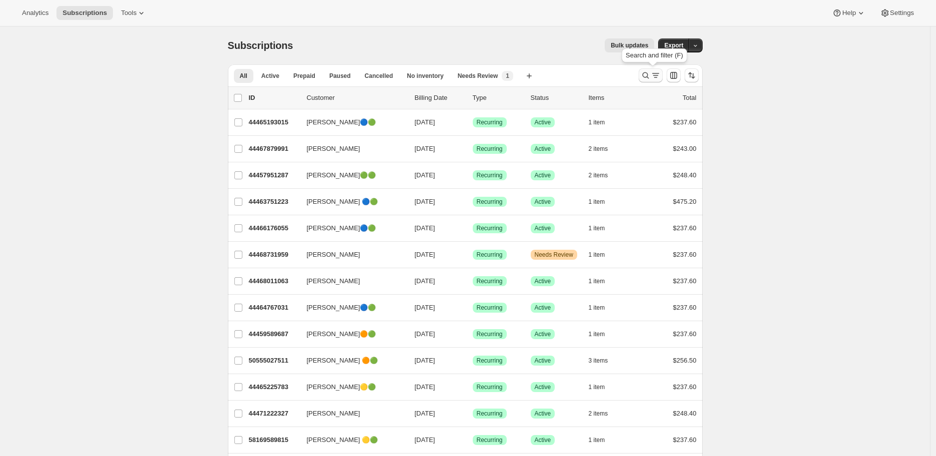
click at [648, 70] on button "Search and filter results" at bounding box center [650, 75] width 24 height 14
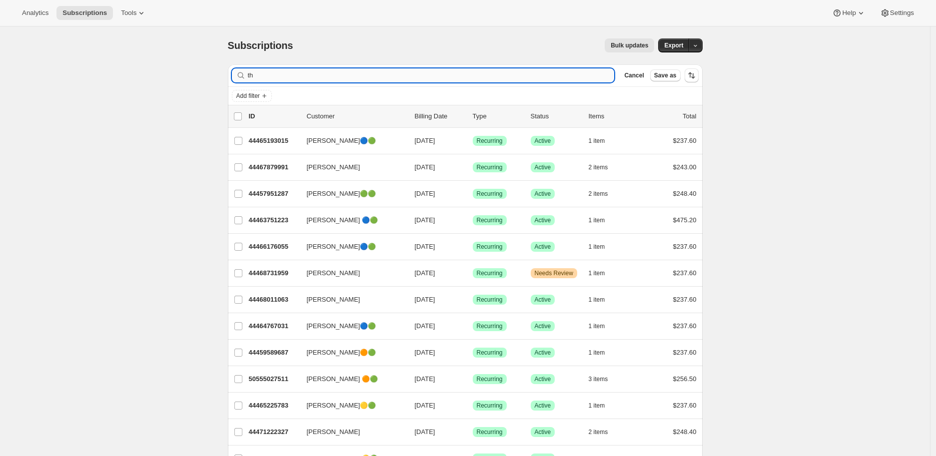
type input "t"
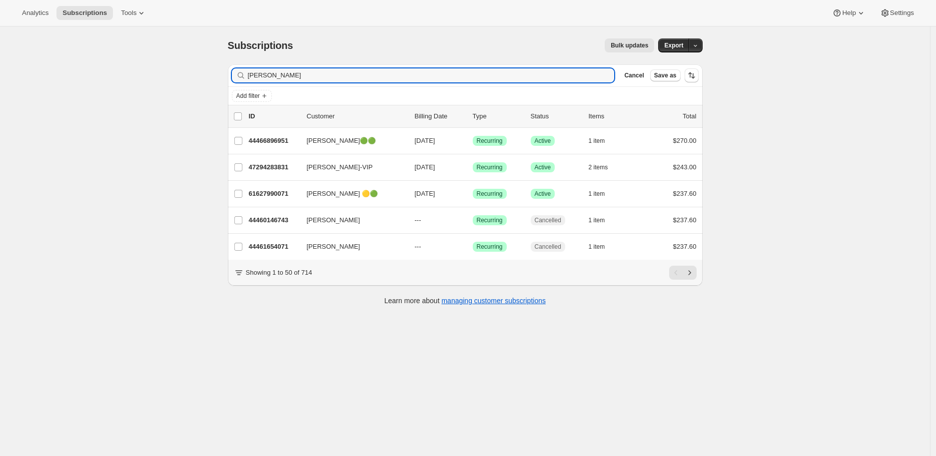
type input "[PERSON_NAME]"
click at [610, 72] on div "[PERSON_NAME]" at bounding box center [423, 75] width 383 height 14
click at [605, 75] on icon "button" at bounding box center [602, 75] width 3 height 3
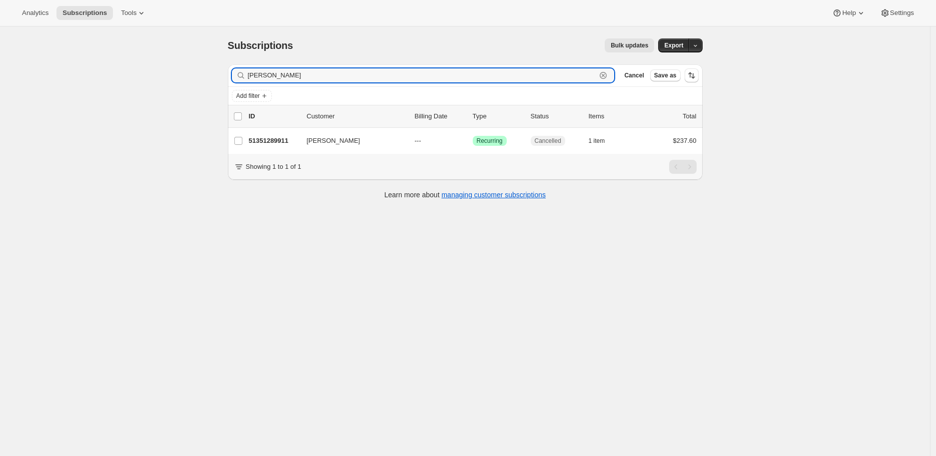
type input "[PERSON_NAME]"
click at [613, 75] on div "[PERSON_NAME] Clear" at bounding box center [423, 75] width 383 height 14
click at [606, 75] on icon "button" at bounding box center [602, 75] width 7 height 7
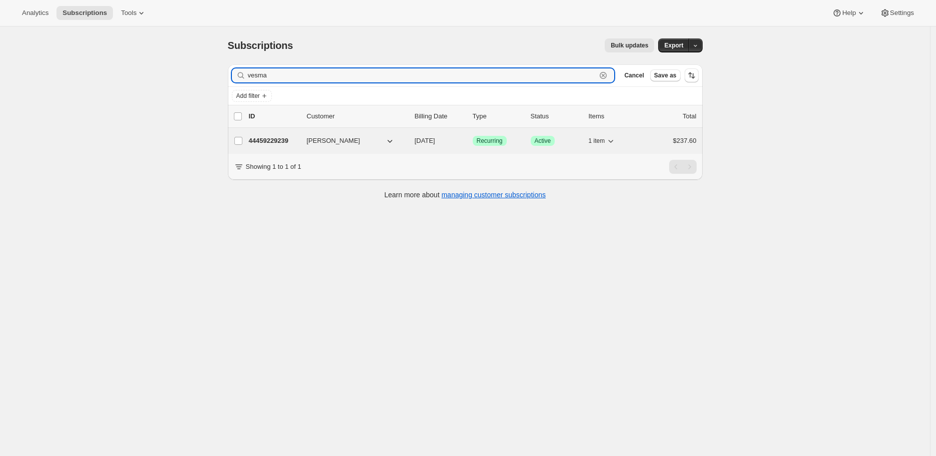
type input "vesma"
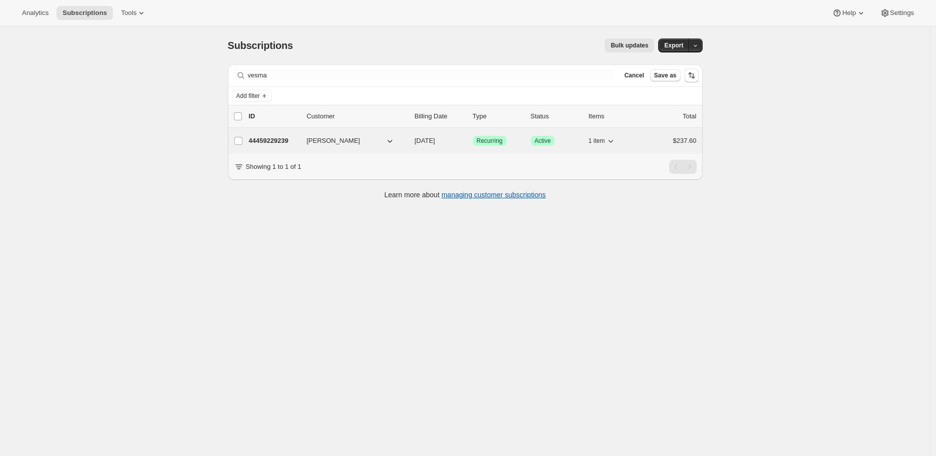
click at [266, 138] on p "44459229239" at bounding box center [274, 141] width 50 height 10
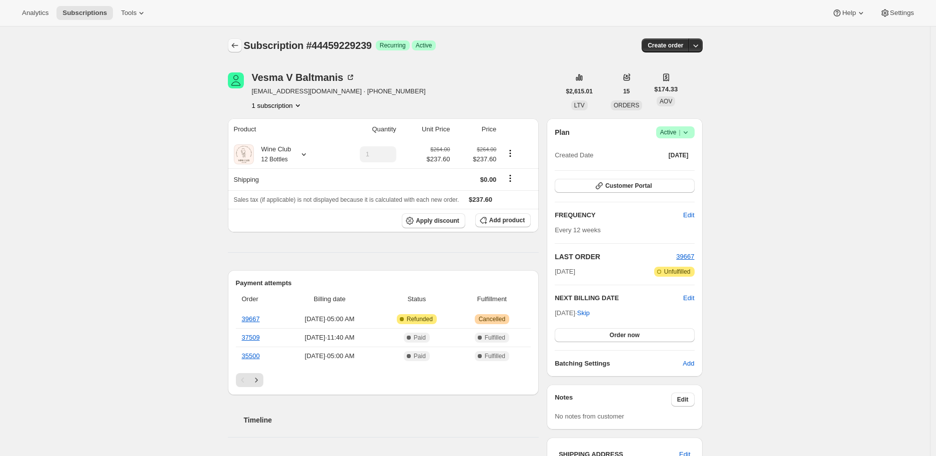
click at [235, 42] on icon "Subscriptions" at bounding box center [235, 45] width 10 height 10
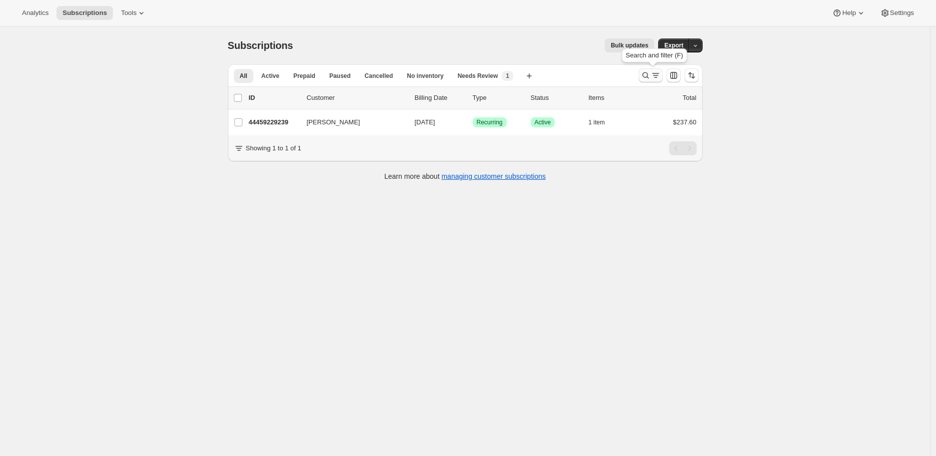
click at [648, 75] on icon "Search and filter results" at bounding box center [645, 75] width 10 height 10
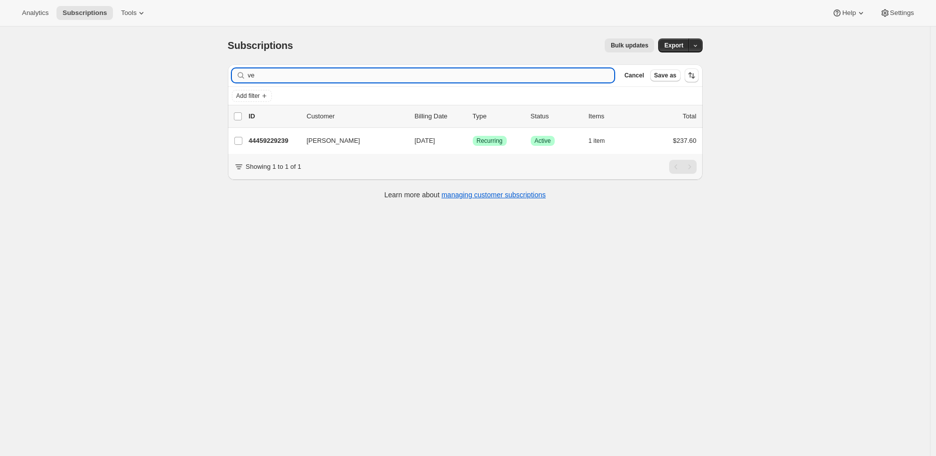
type input "v"
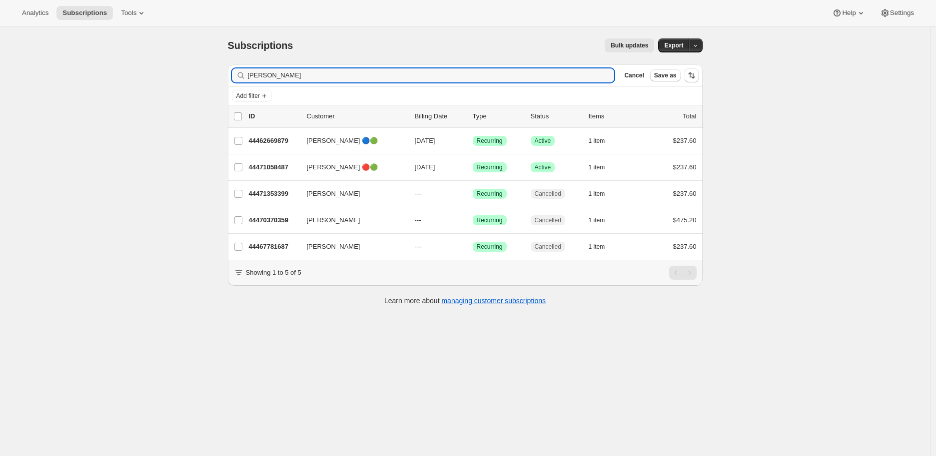
type input "[PERSON_NAME]"
